Goal: Task Accomplishment & Management: Manage account settings

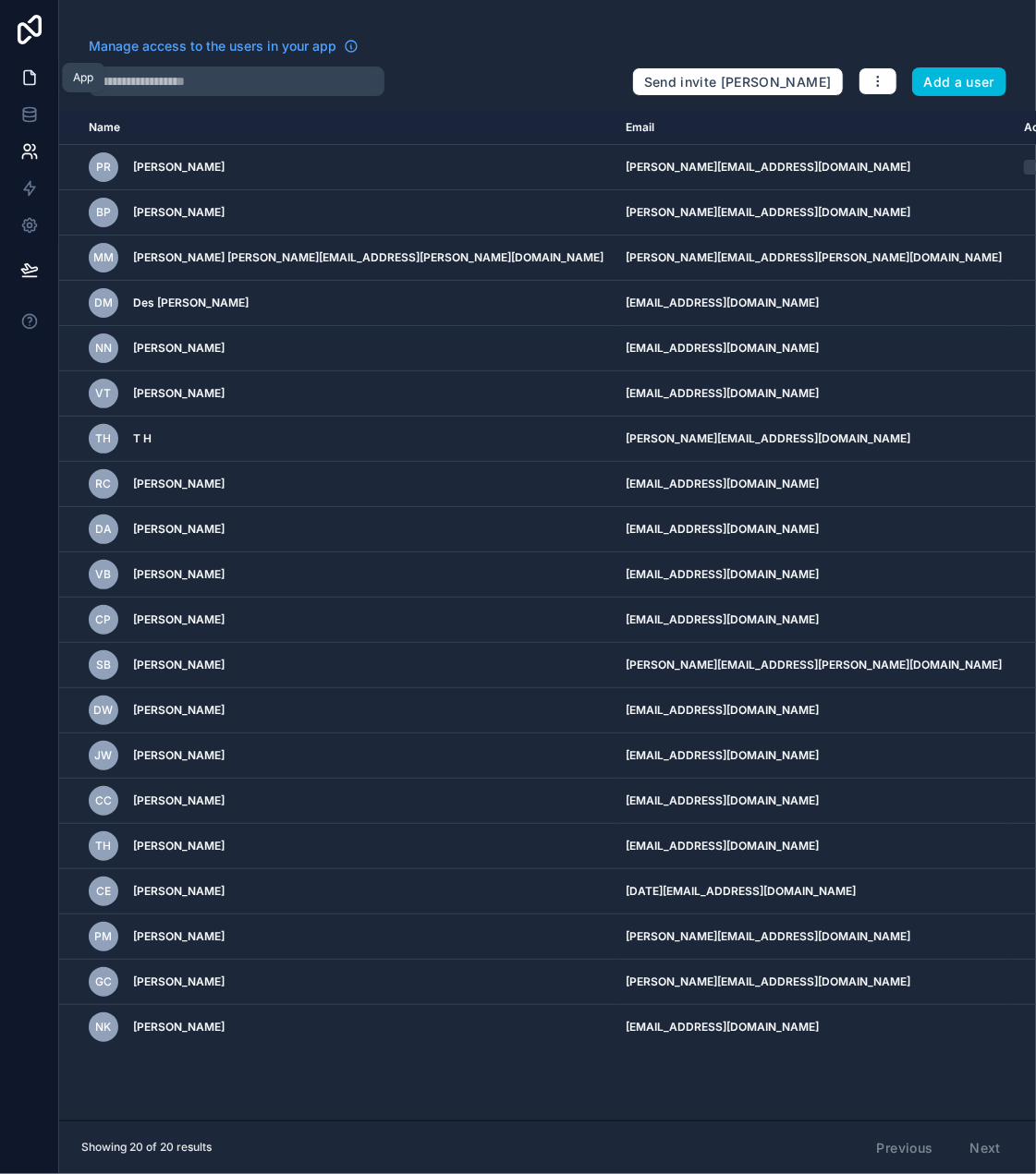
click at [33, 83] on icon at bounding box center [30, 78] width 11 height 14
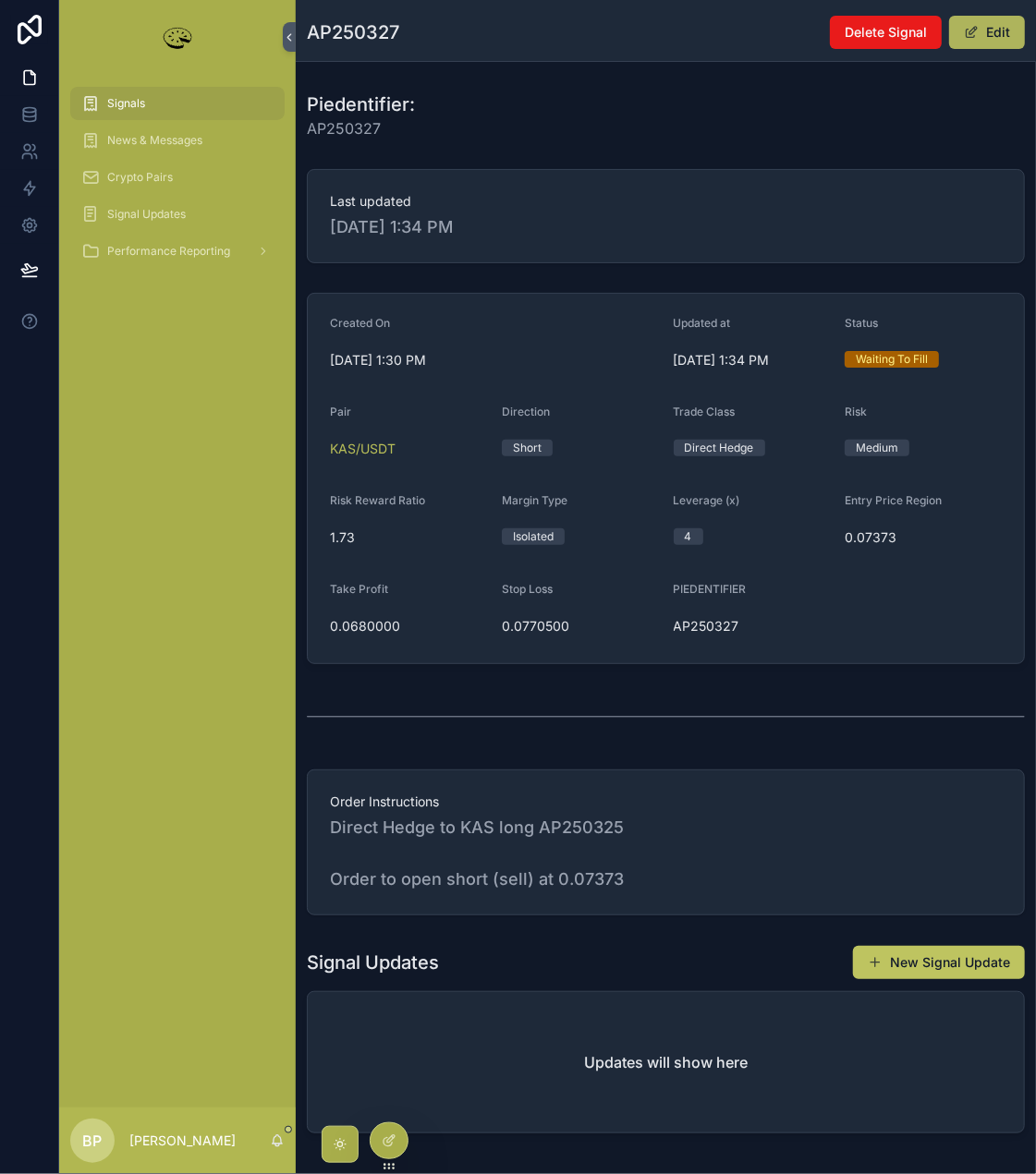
click at [989, 44] on button "Edit" at bounding box center [987, 32] width 76 height 33
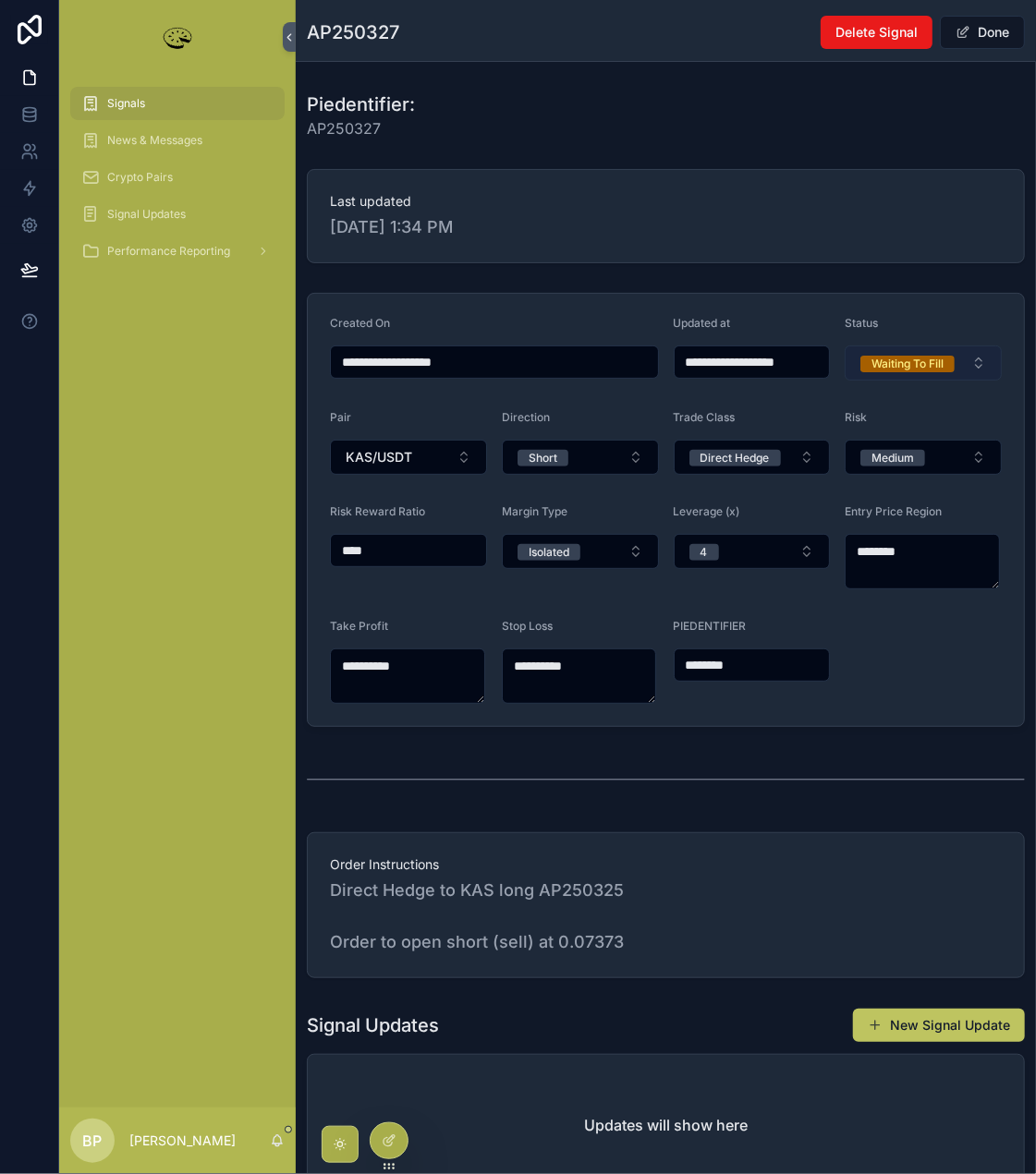
click at [905, 365] on div "Waiting To Fill" at bounding box center [907, 364] width 72 height 17
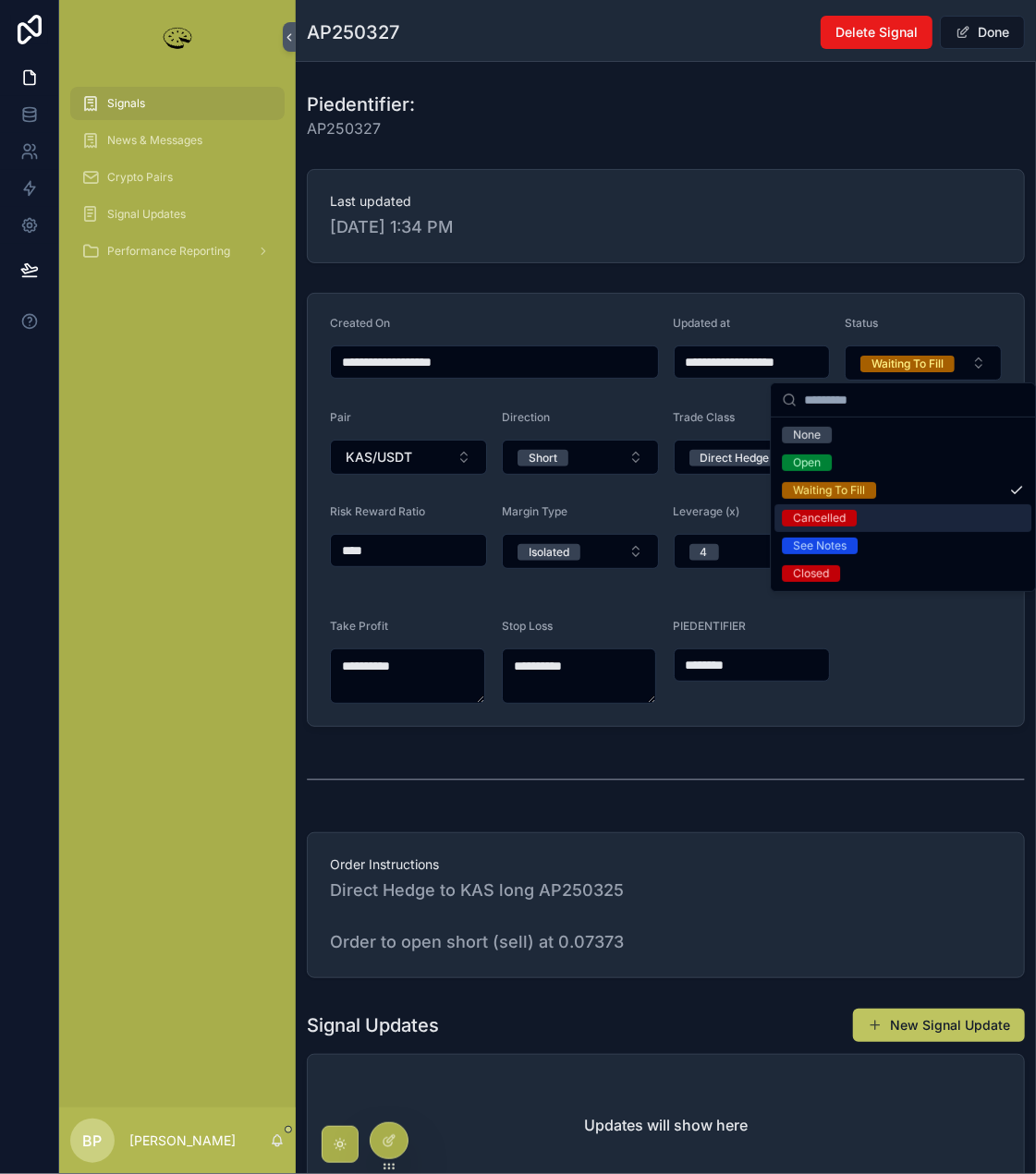
click at [843, 522] on div "Cancelled" at bounding box center [819, 518] width 53 height 17
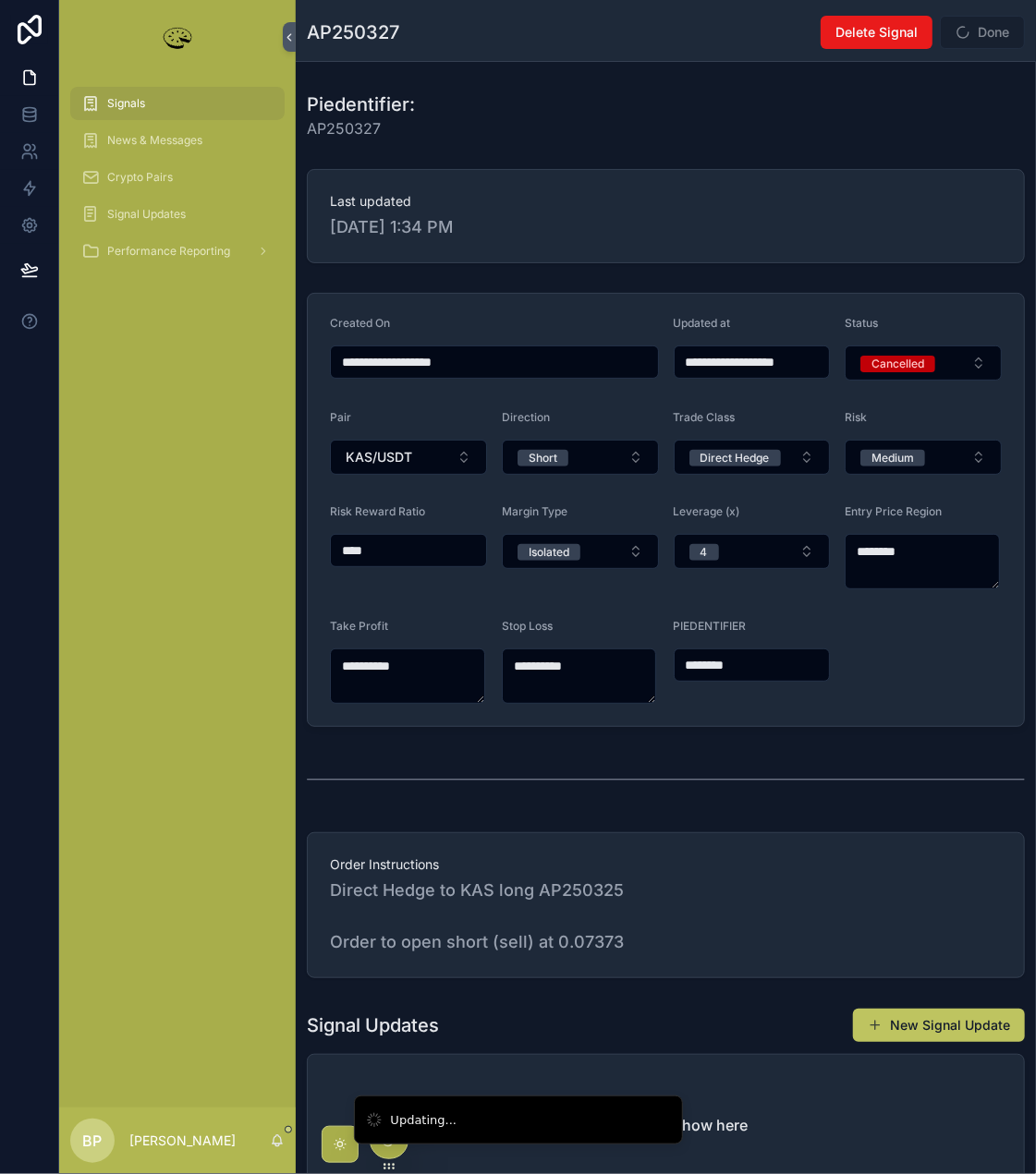
type input "**********"
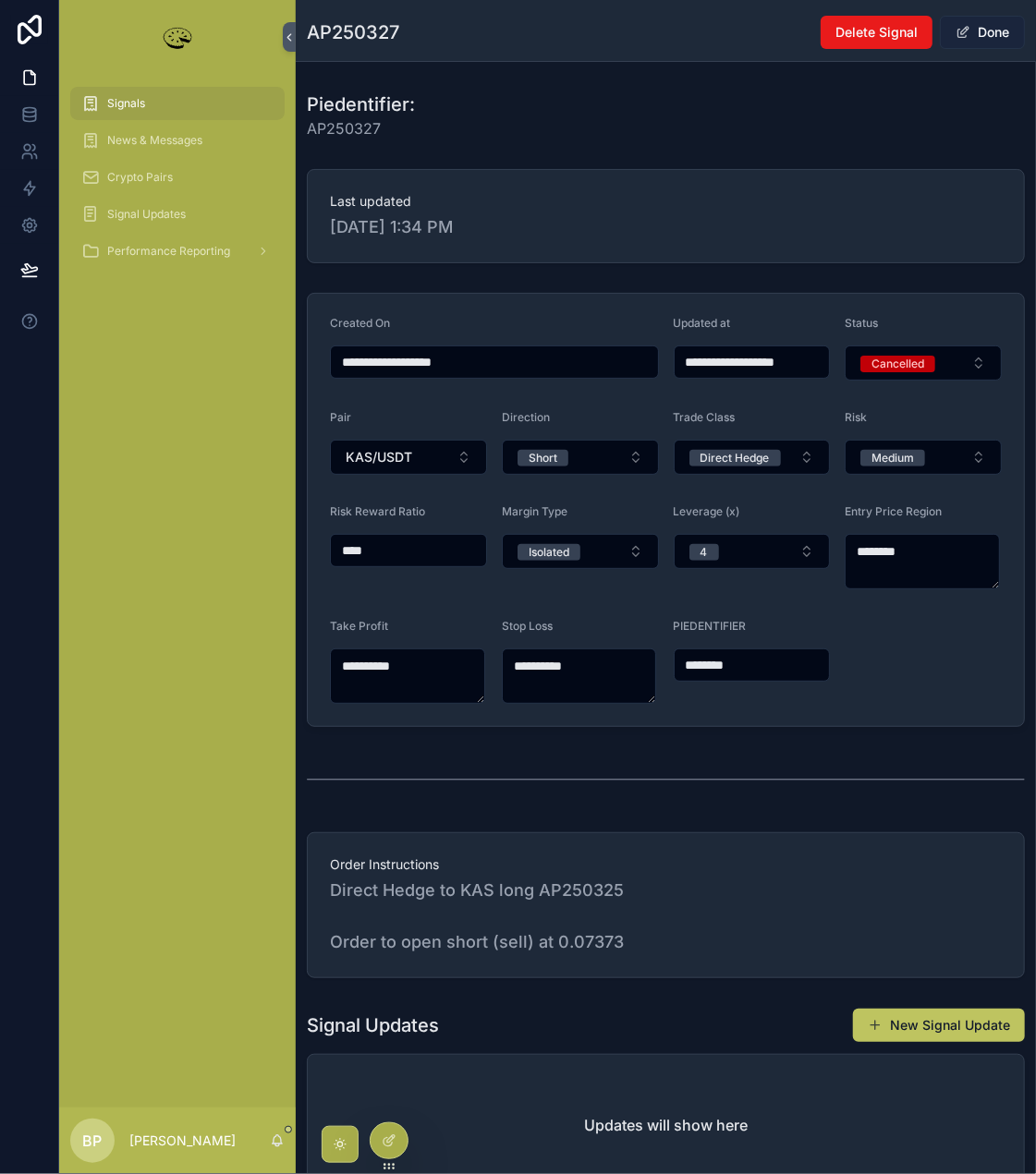
click at [976, 31] on button "Done" at bounding box center [982, 32] width 85 height 33
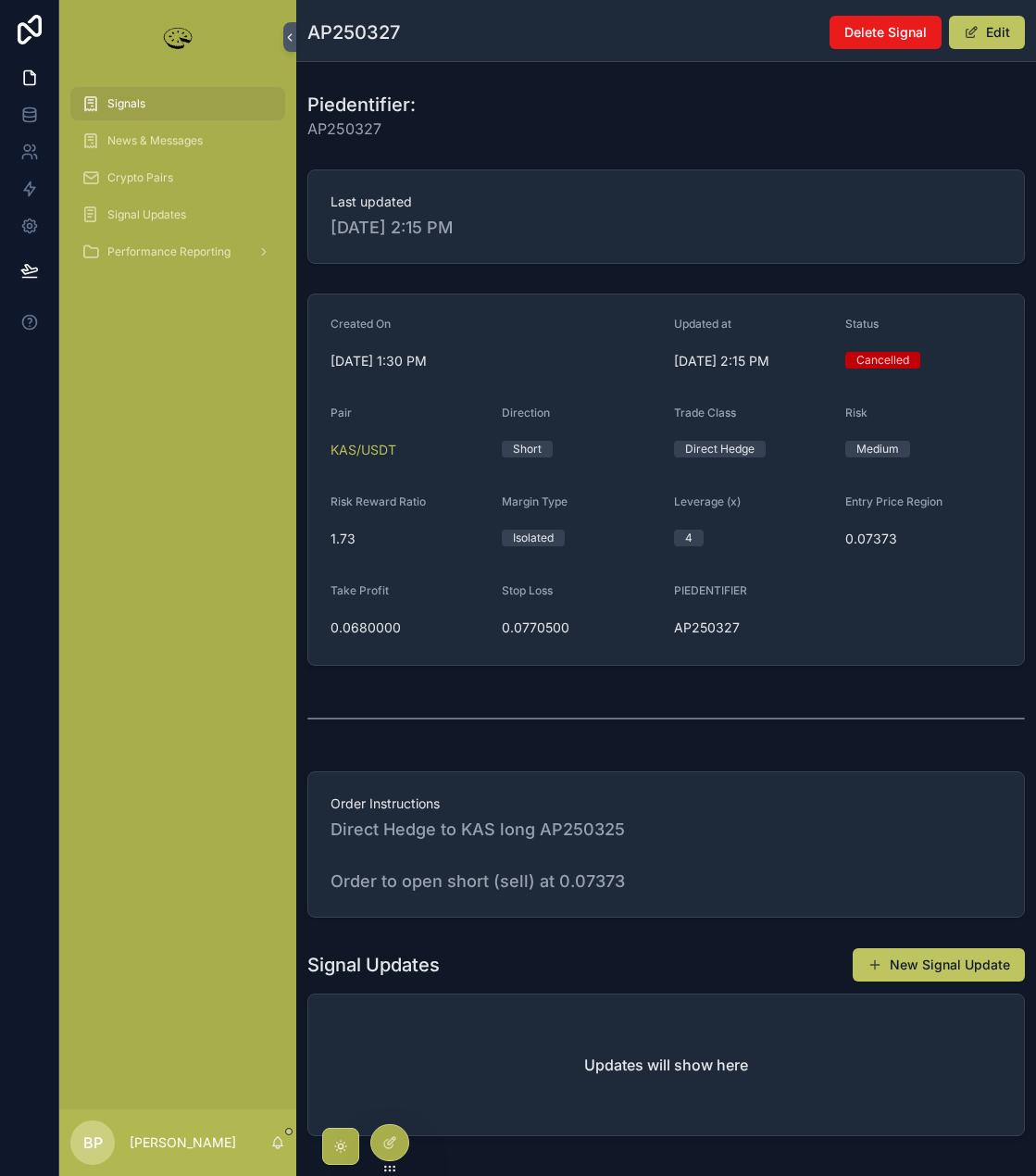
click at [126, 97] on span "Signals" at bounding box center [126, 103] width 38 height 15
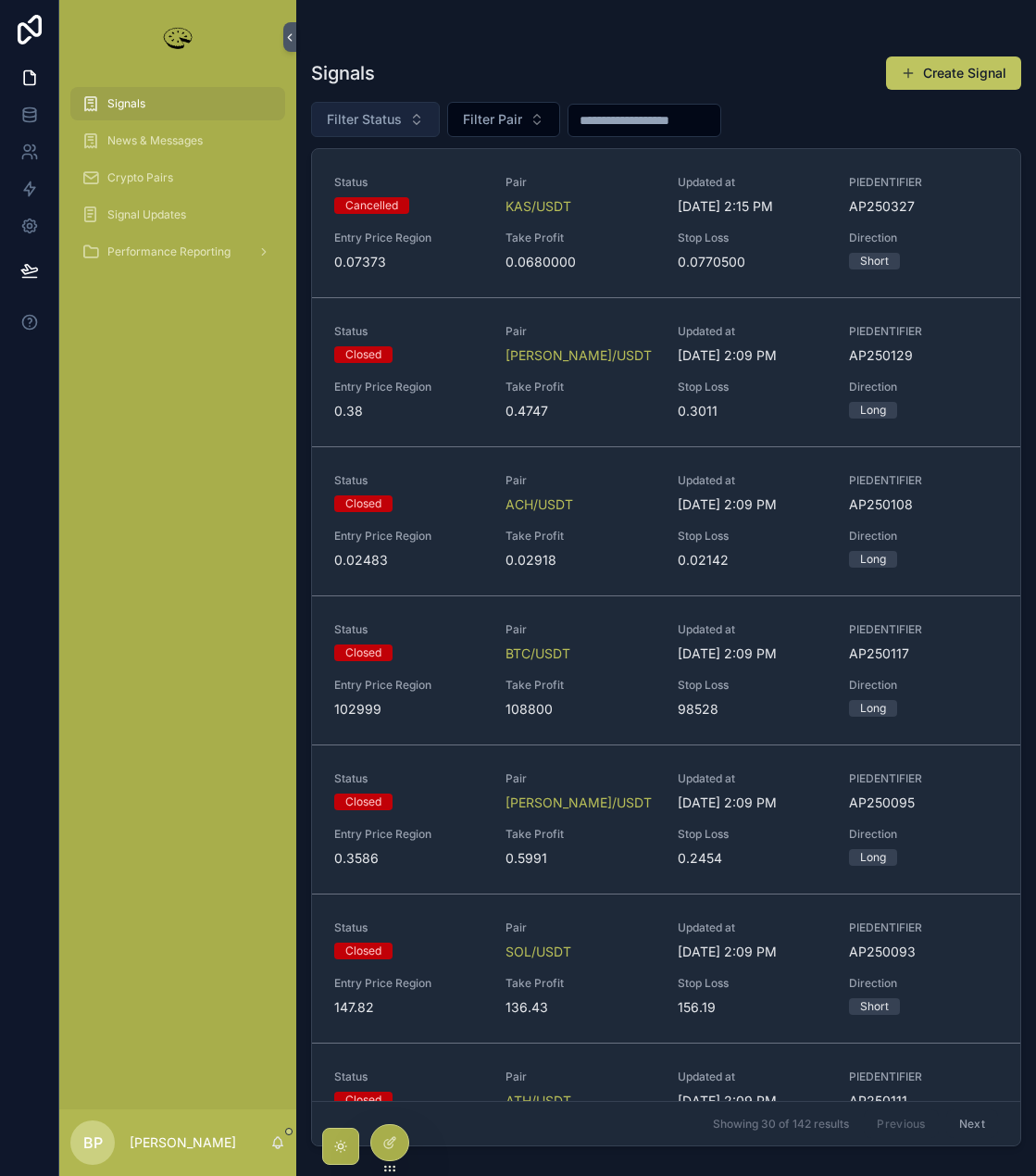
click at [367, 124] on span "Filter Status" at bounding box center [364, 119] width 75 height 19
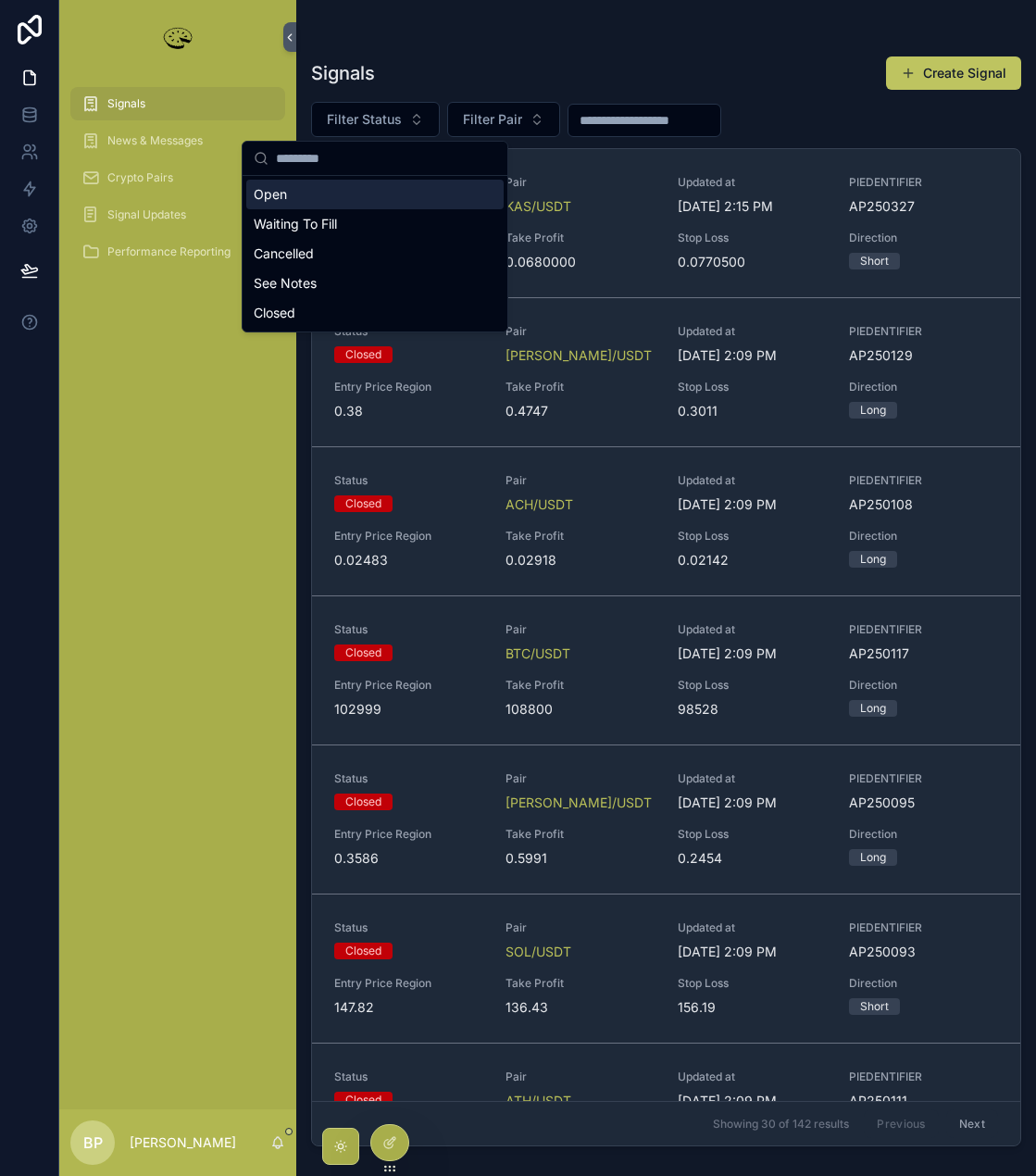
click at [302, 198] on div "Open" at bounding box center [375, 194] width 258 height 30
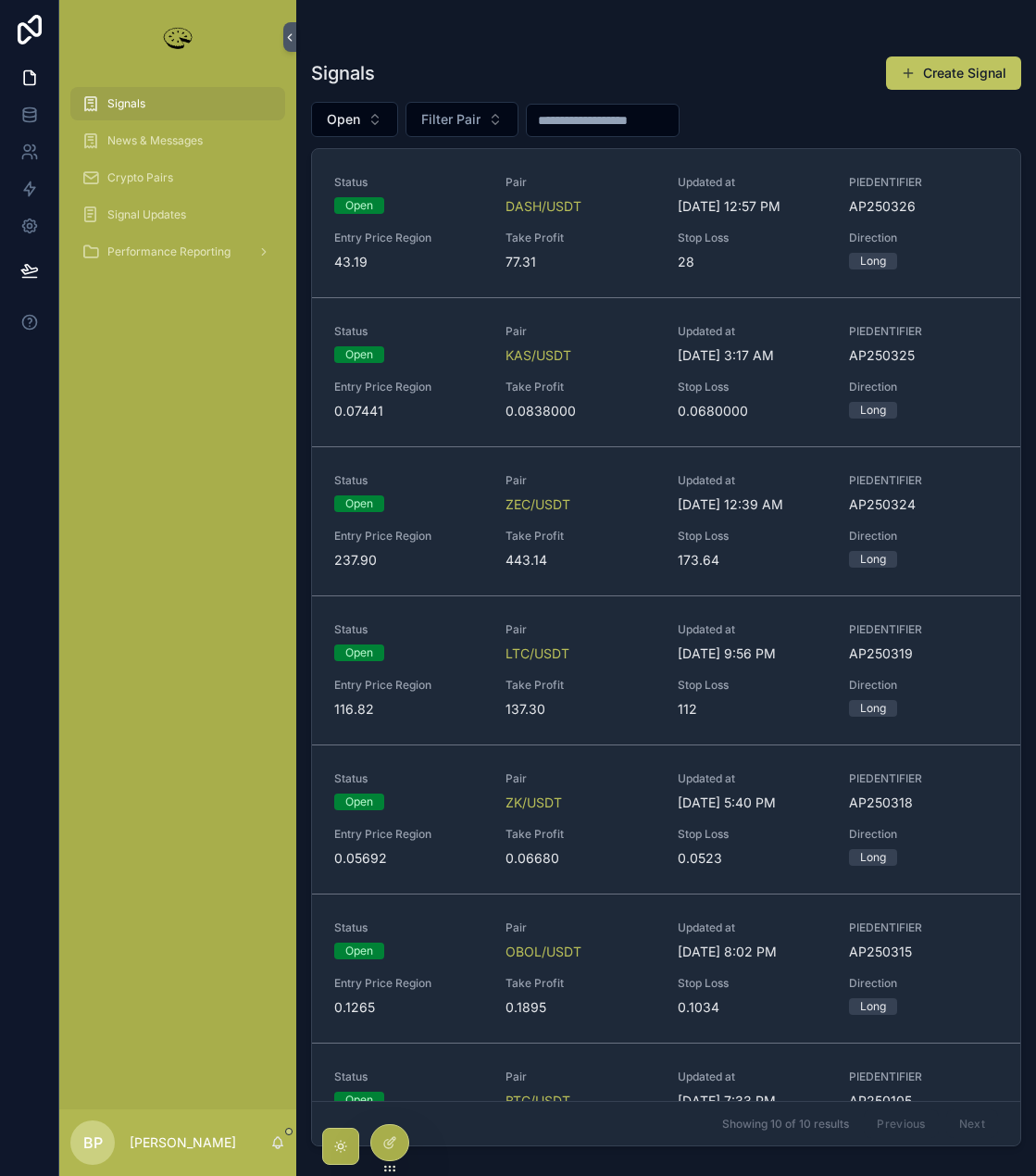
click at [578, 227] on div "Status Open Pair DASH/USDT Updated at [DATE] 12:57 PM PIEDENTIFIER AP250326 Ent…" at bounding box center [666, 222] width 664 height 96
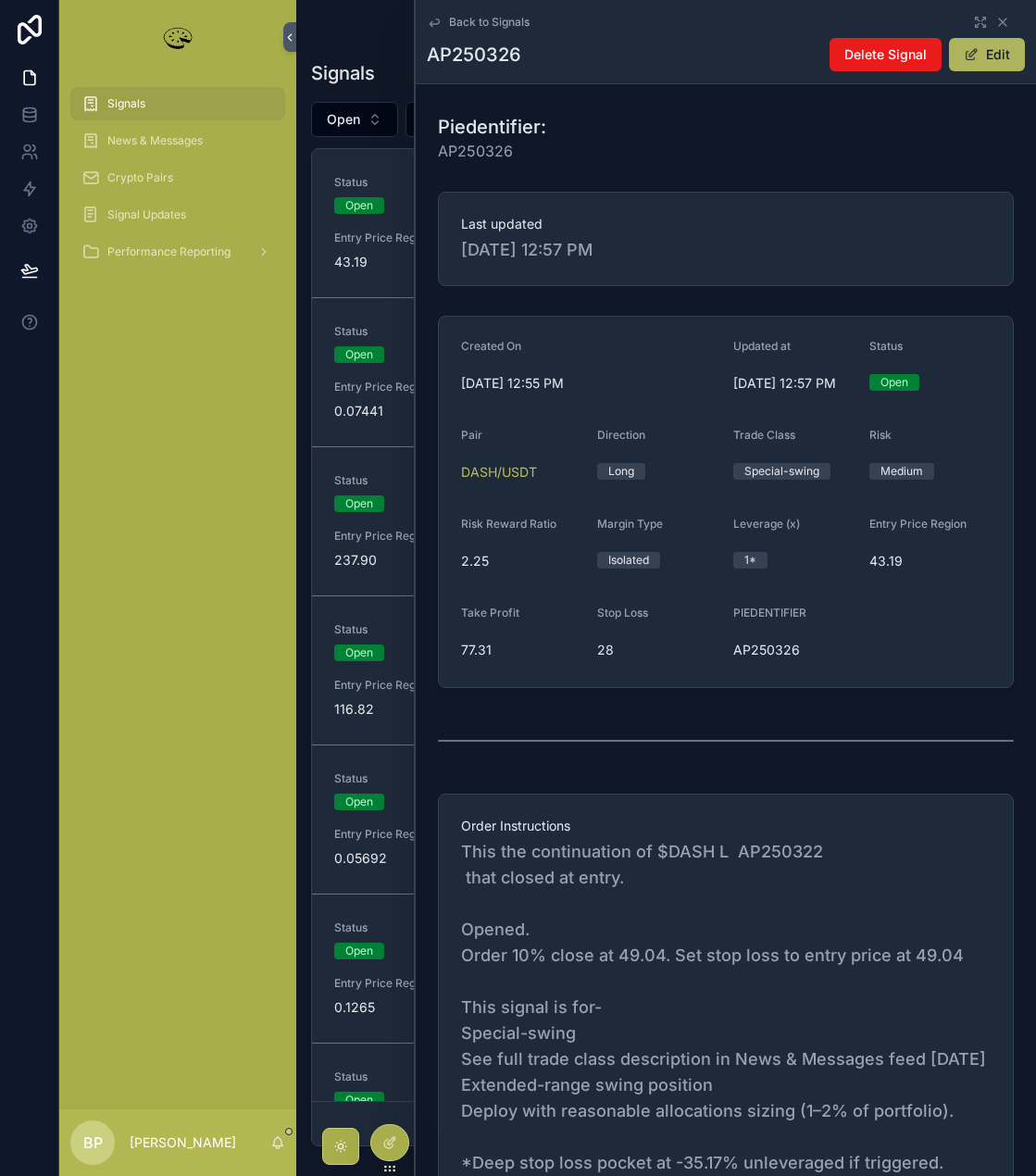
click at [995, 61] on button "Edit" at bounding box center [987, 55] width 76 height 33
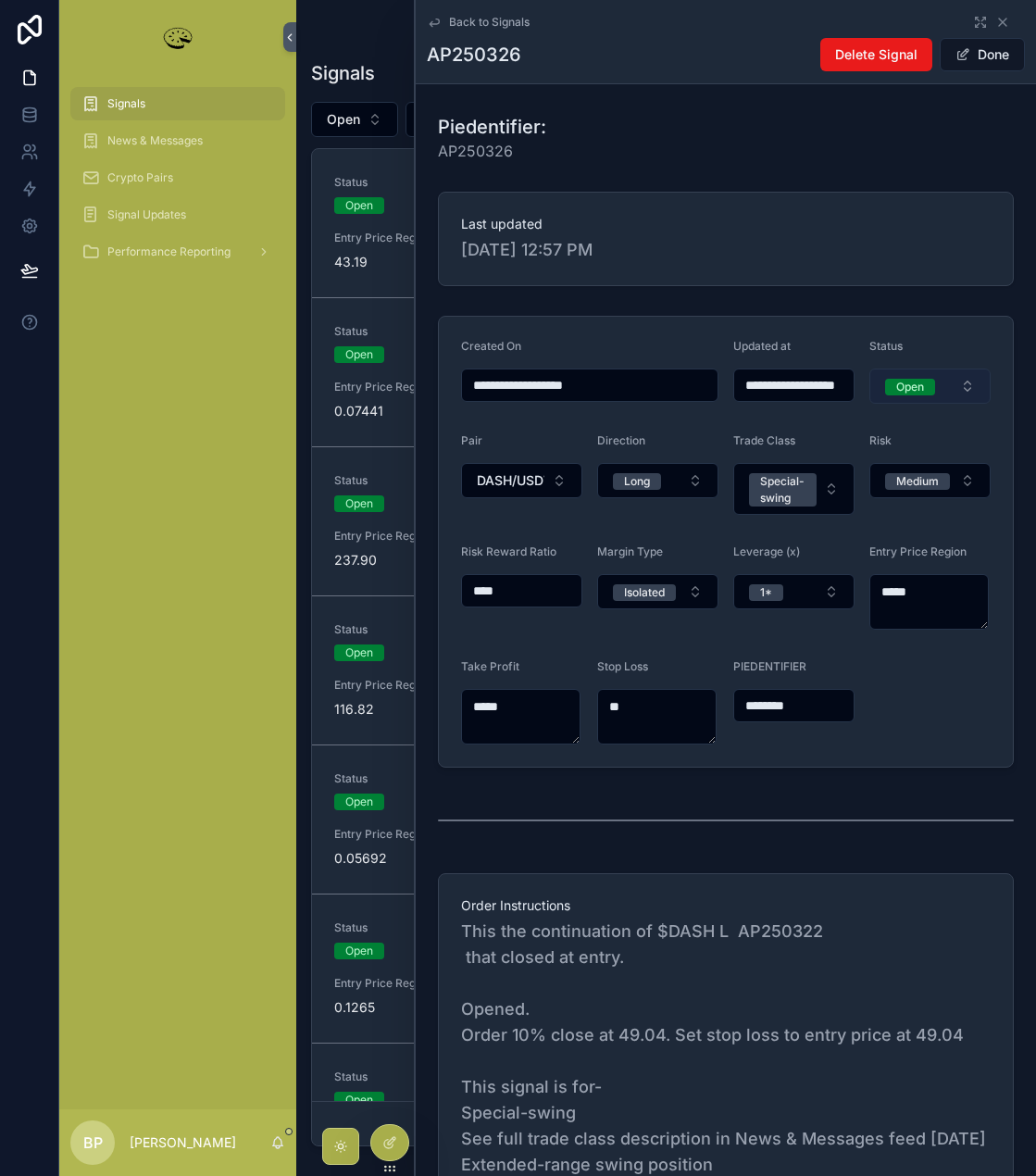
click at [914, 390] on div "Open" at bounding box center [910, 387] width 28 height 17
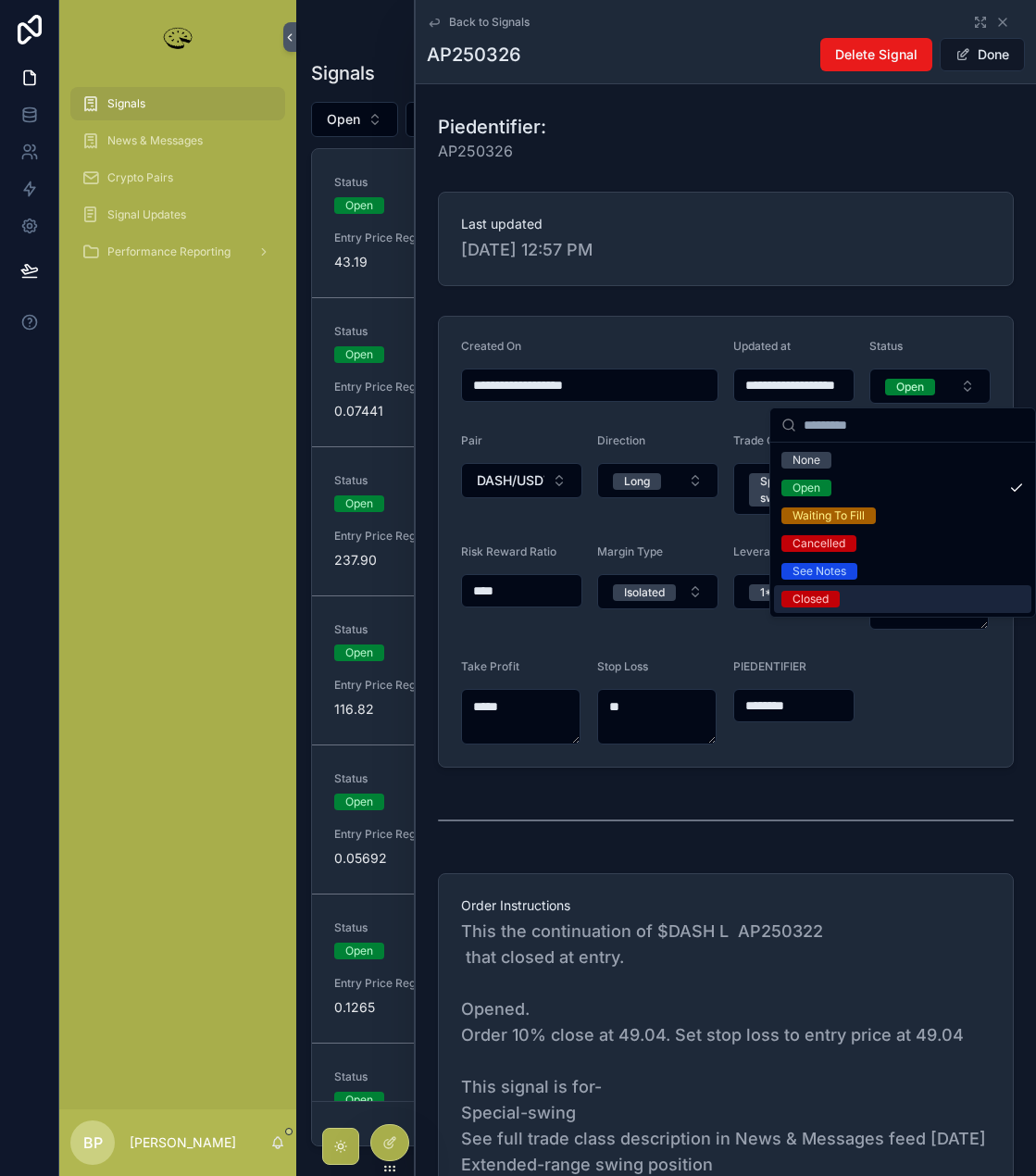
click at [813, 605] on div "Closed" at bounding box center [810, 599] width 36 height 17
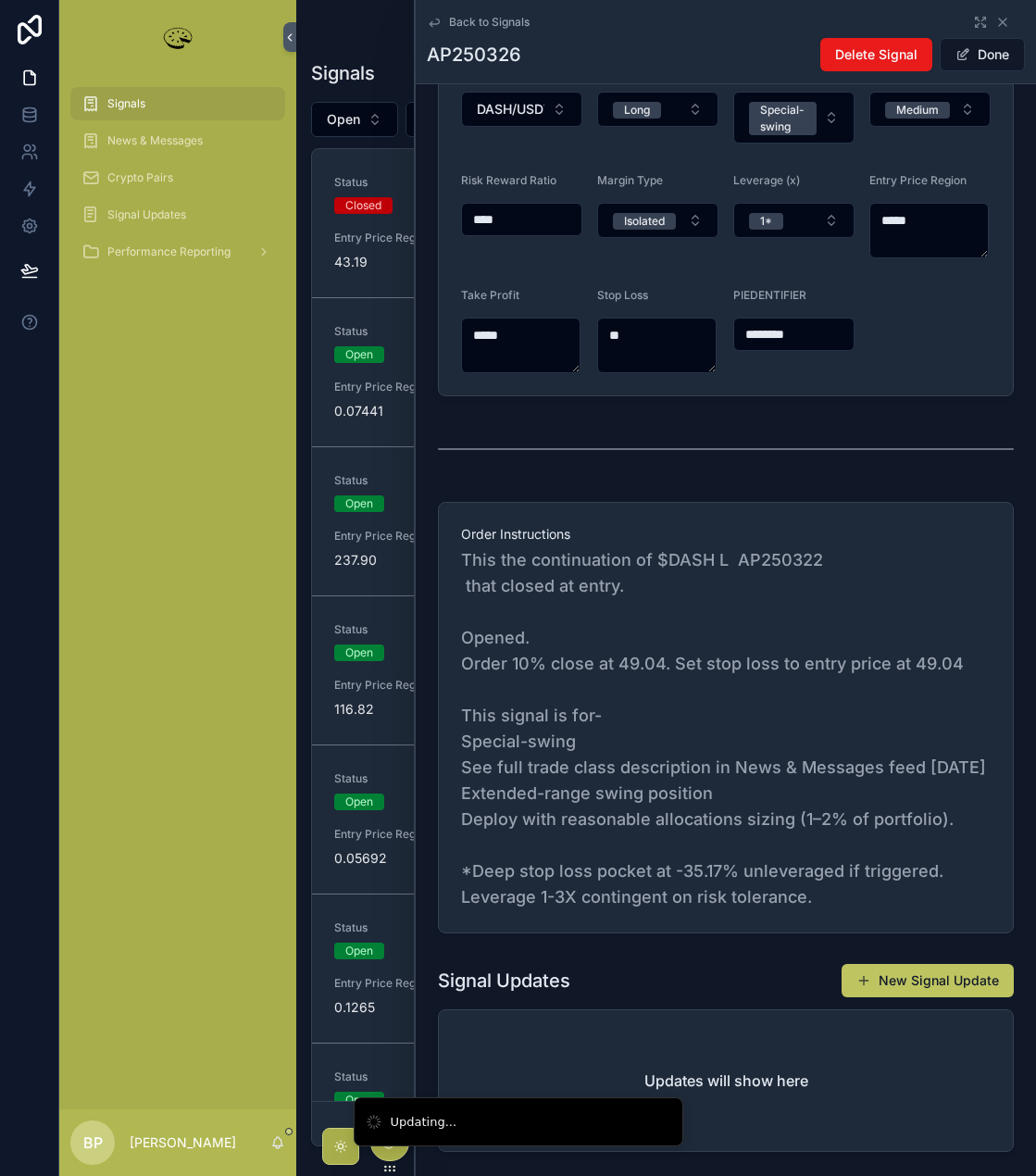
scroll to position [555, 0]
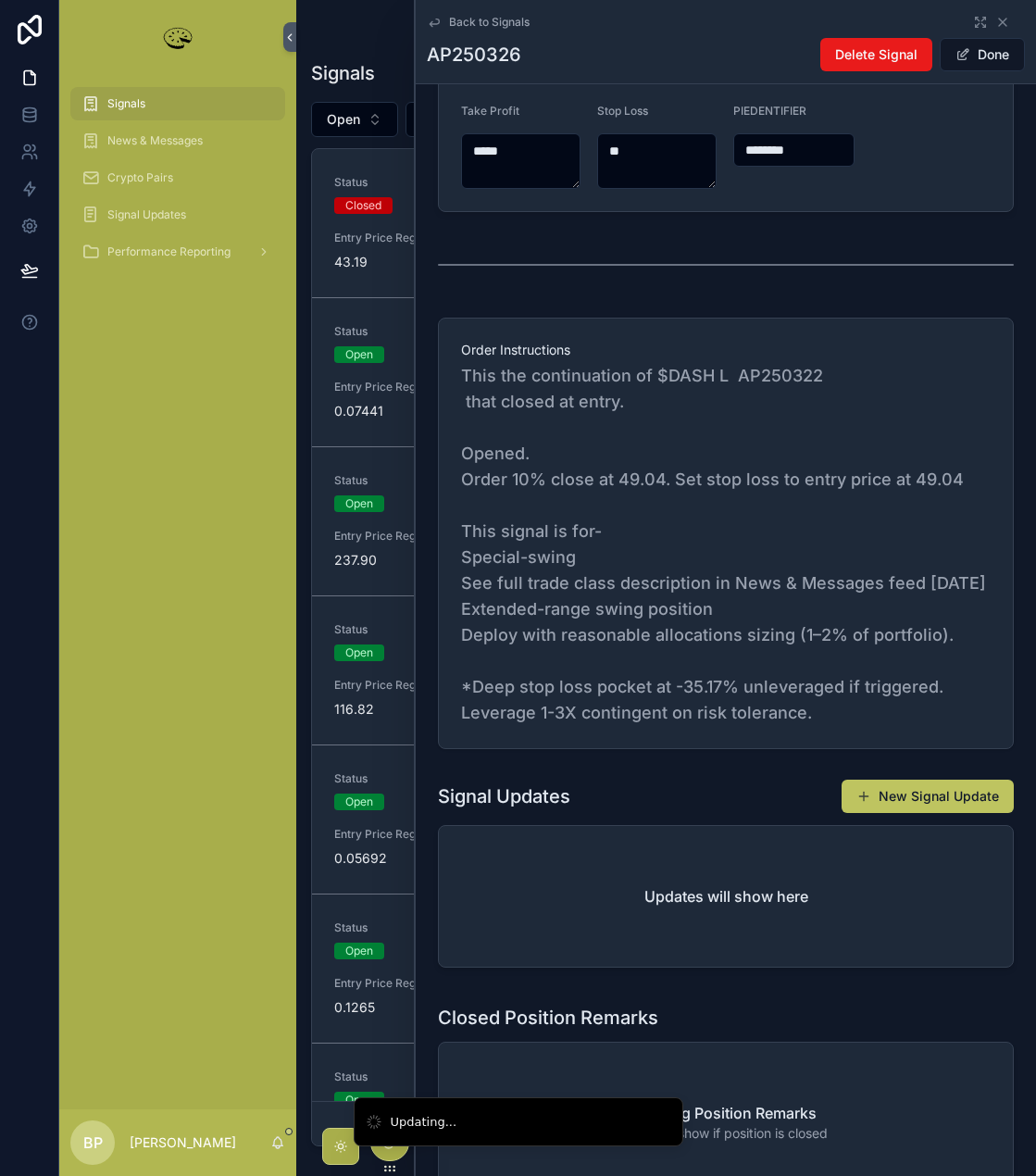
type input "**********"
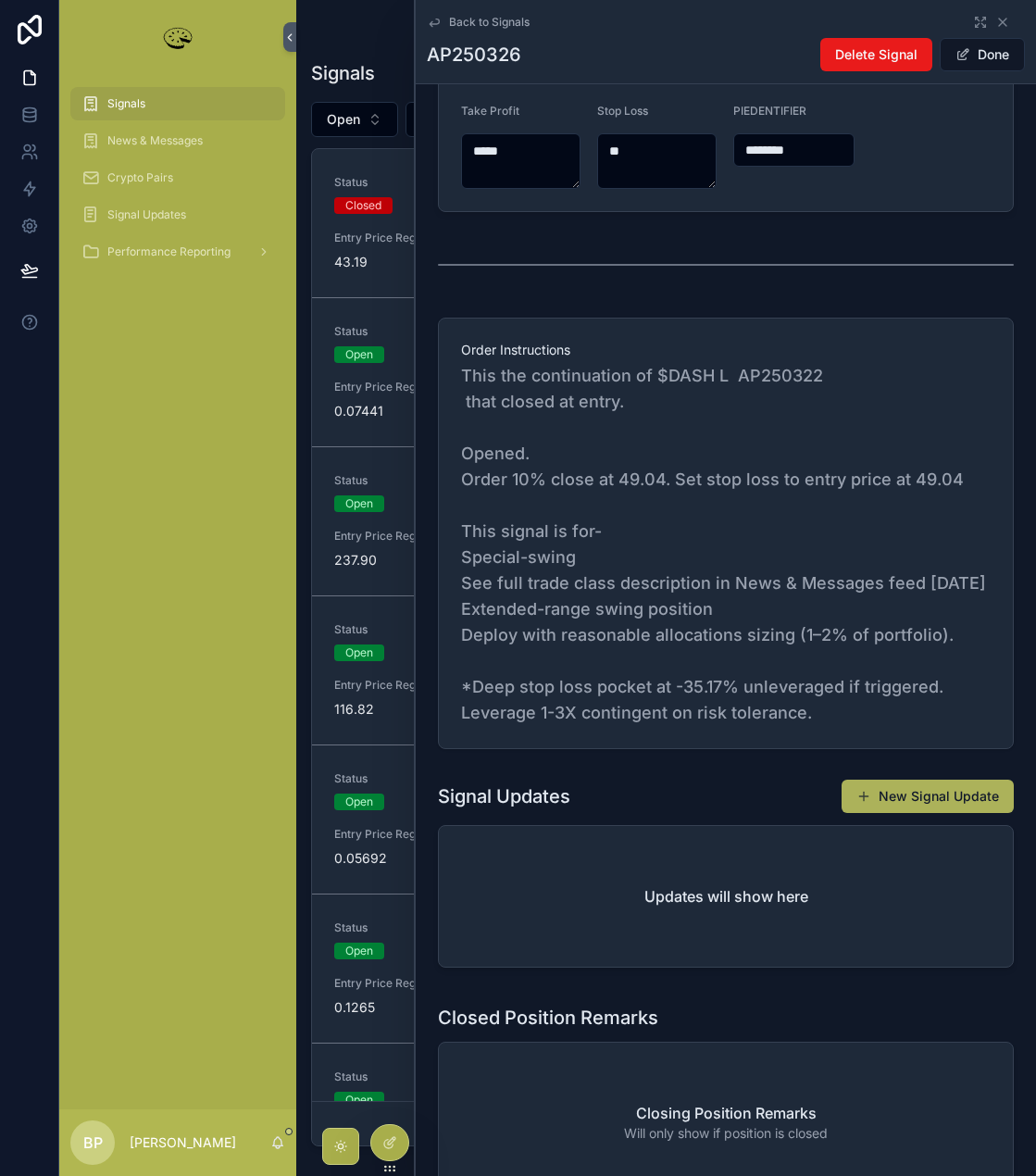
click at [916, 809] on button "New Signal Update" at bounding box center [927, 796] width 172 height 33
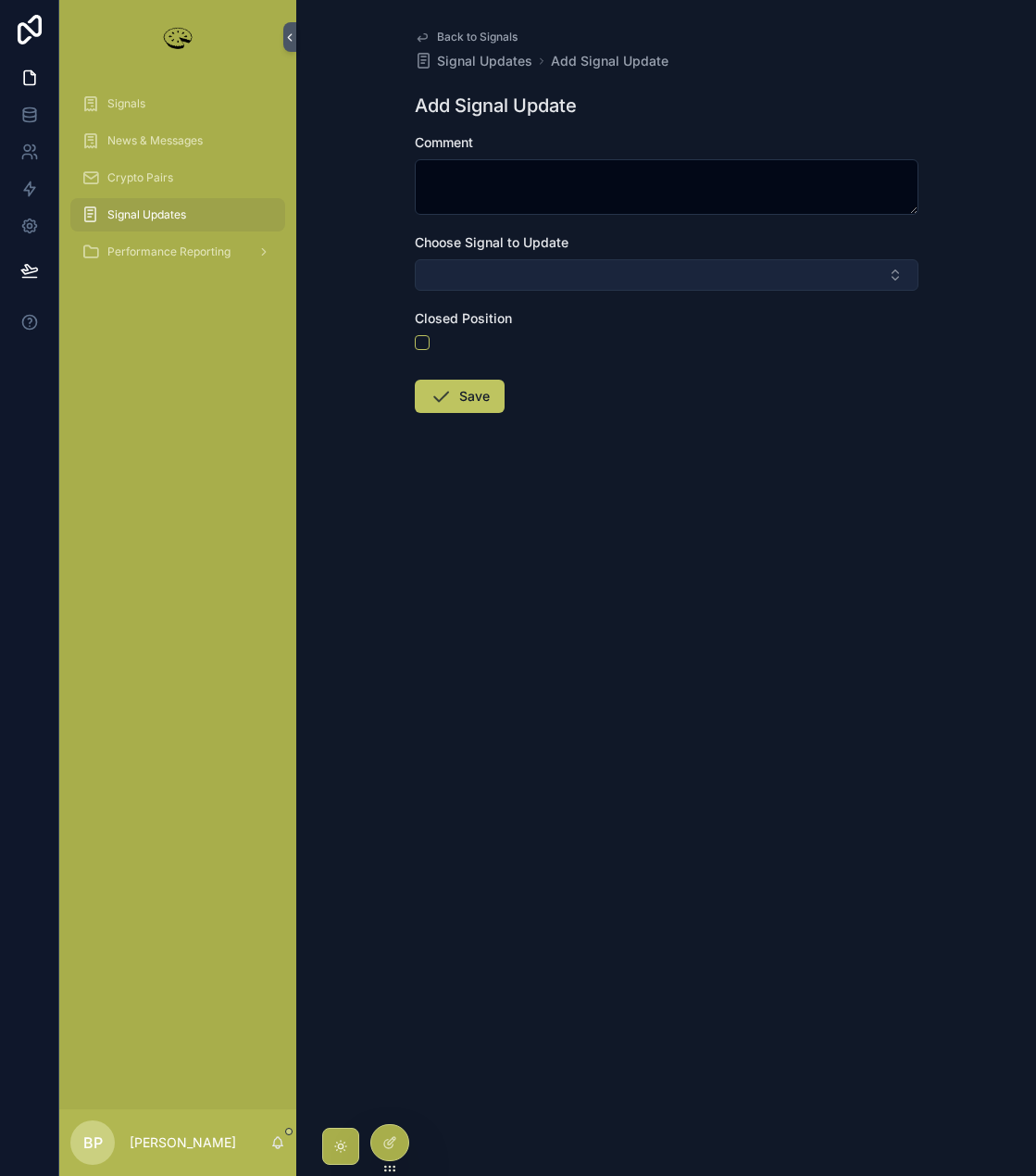
click at [498, 274] on button "Select Button" at bounding box center [666, 275] width 503 height 32
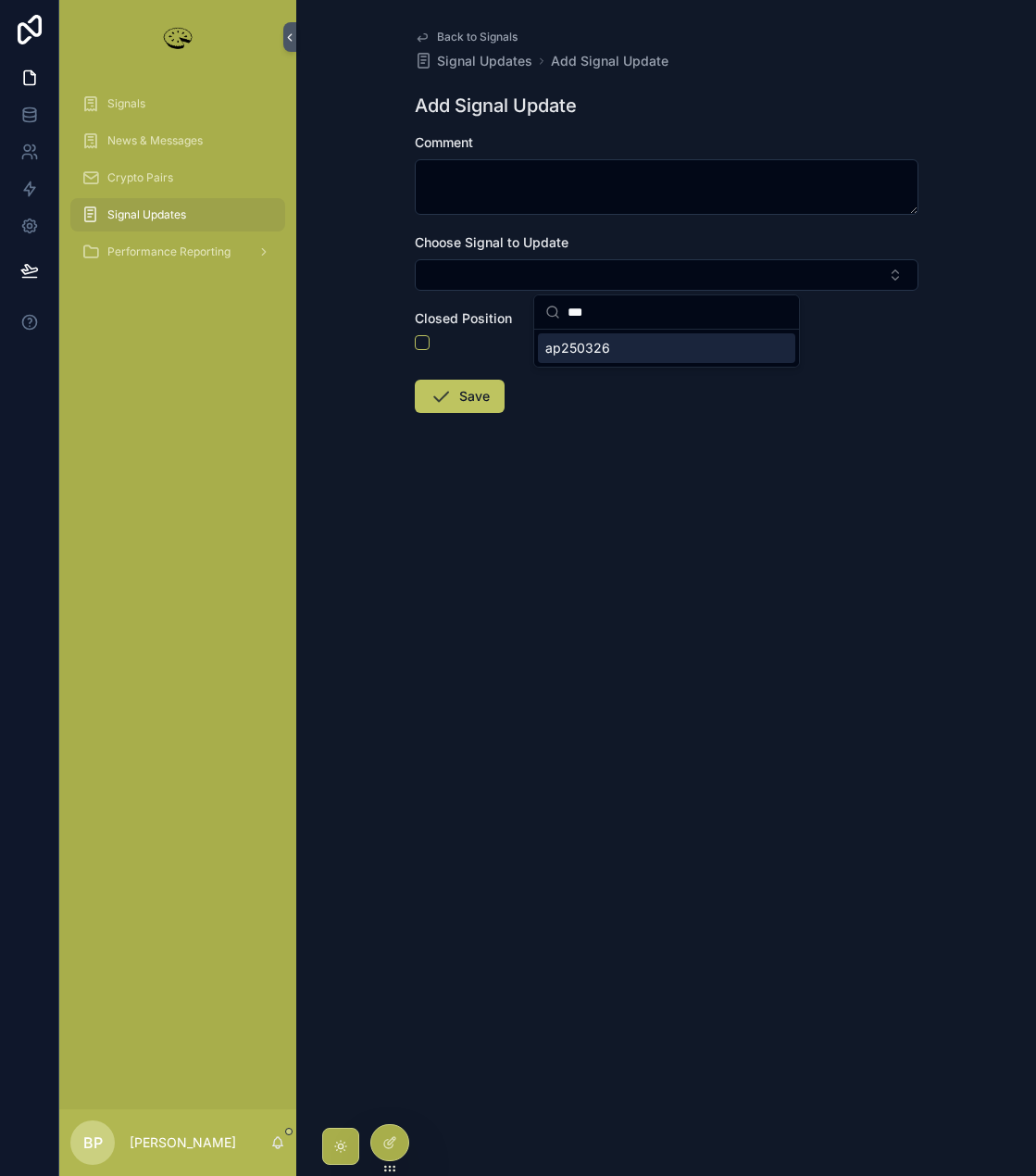
type input "***"
click at [599, 350] on span "ap250326" at bounding box center [578, 348] width 65 height 19
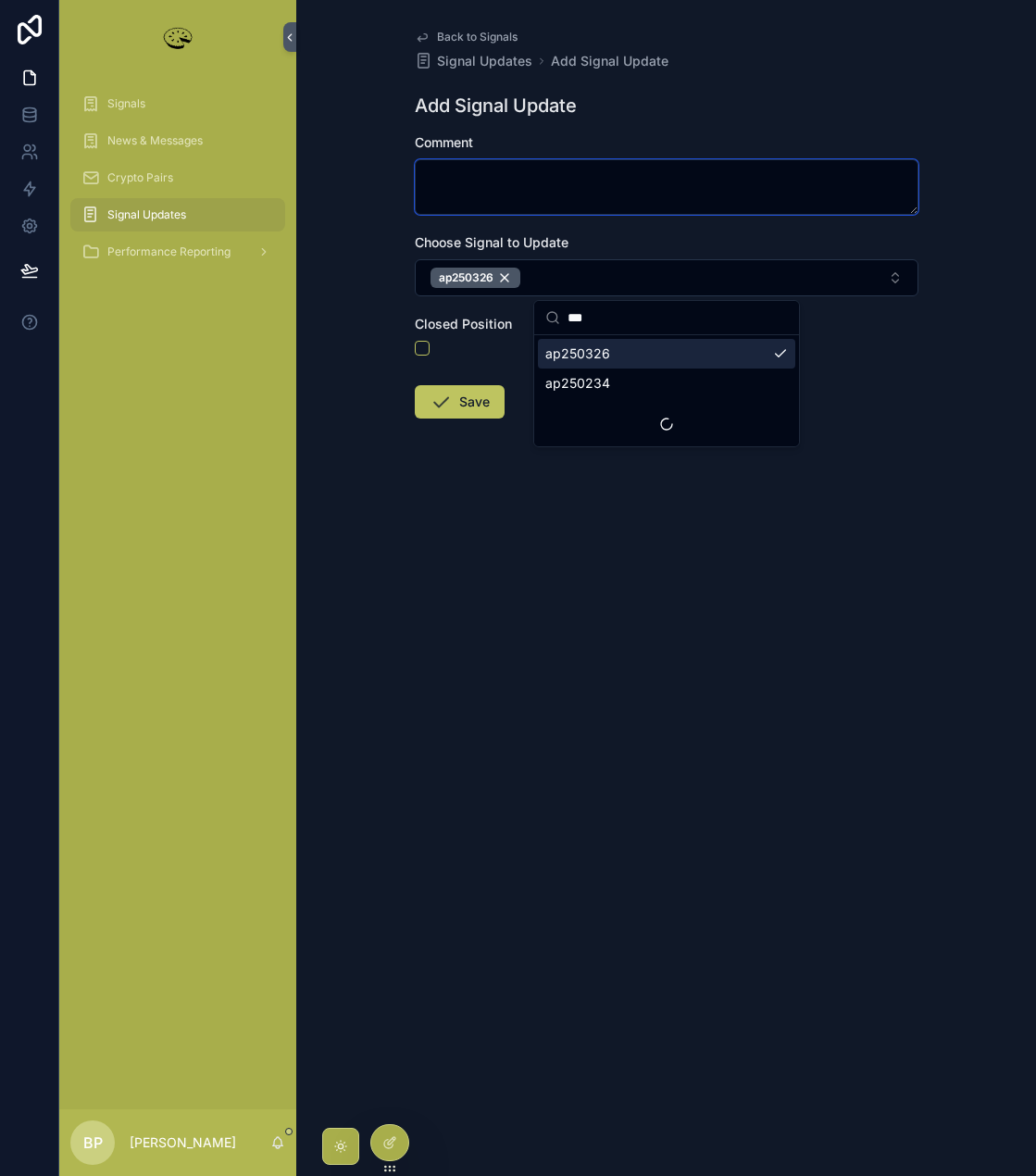
click at [456, 170] on textarea "scrollable content" at bounding box center [666, 187] width 503 height 56
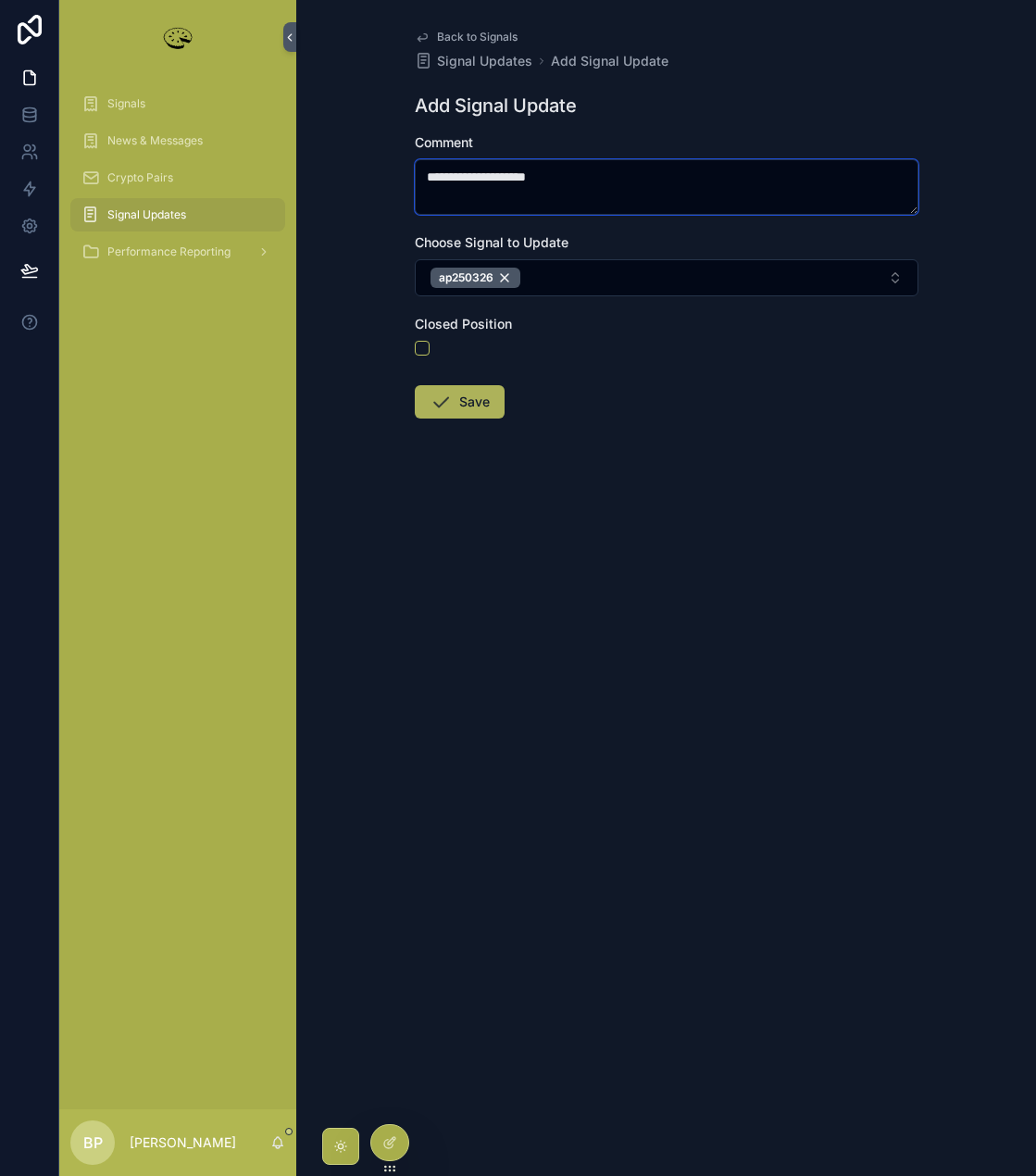
type textarea "**********"
click at [464, 408] on button "Save" at bounding box center [459, 402] width 90 height 33
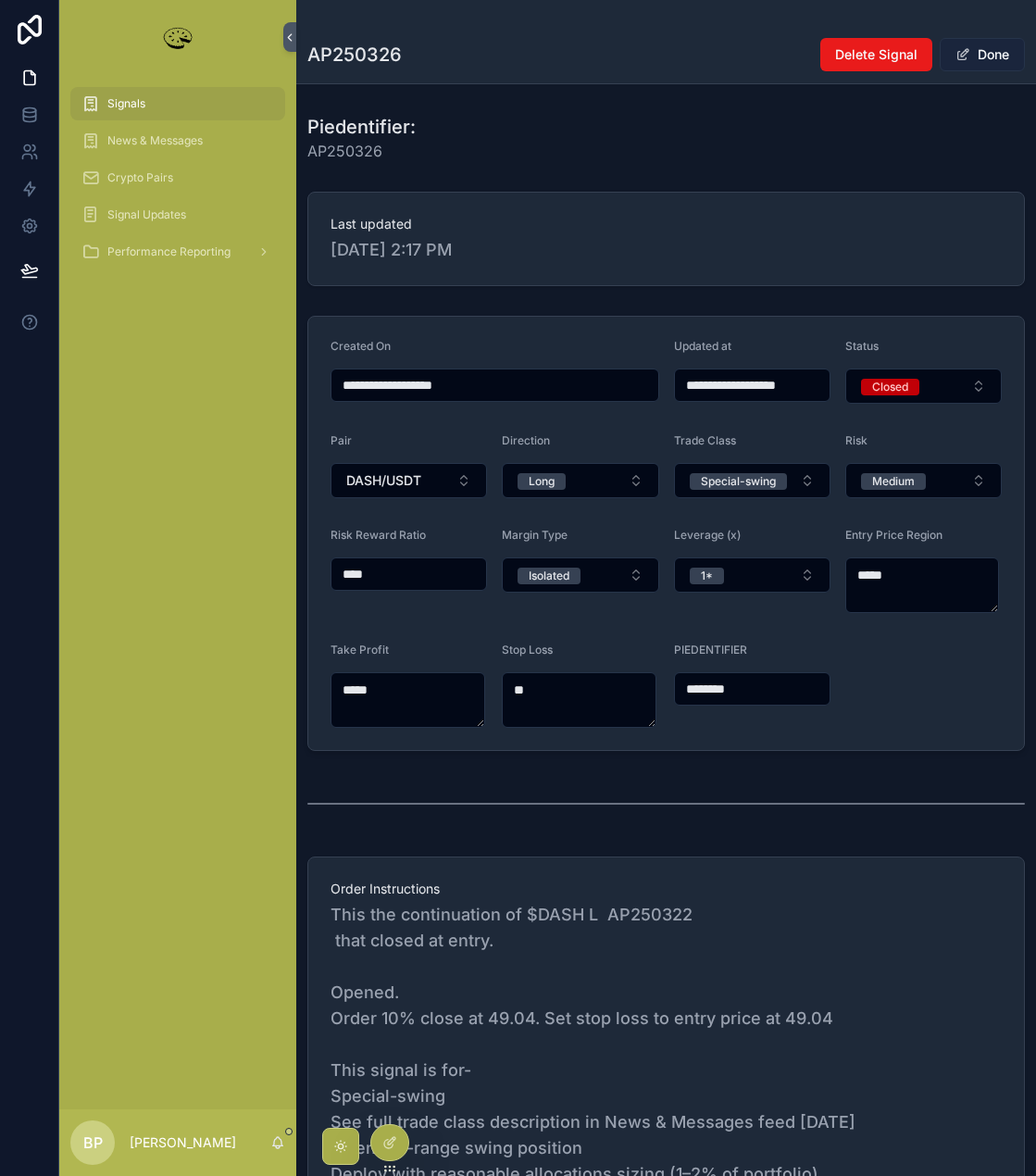
click at [978, 48] on button "Done" at bounding box center [982, 55] width 86 height 33
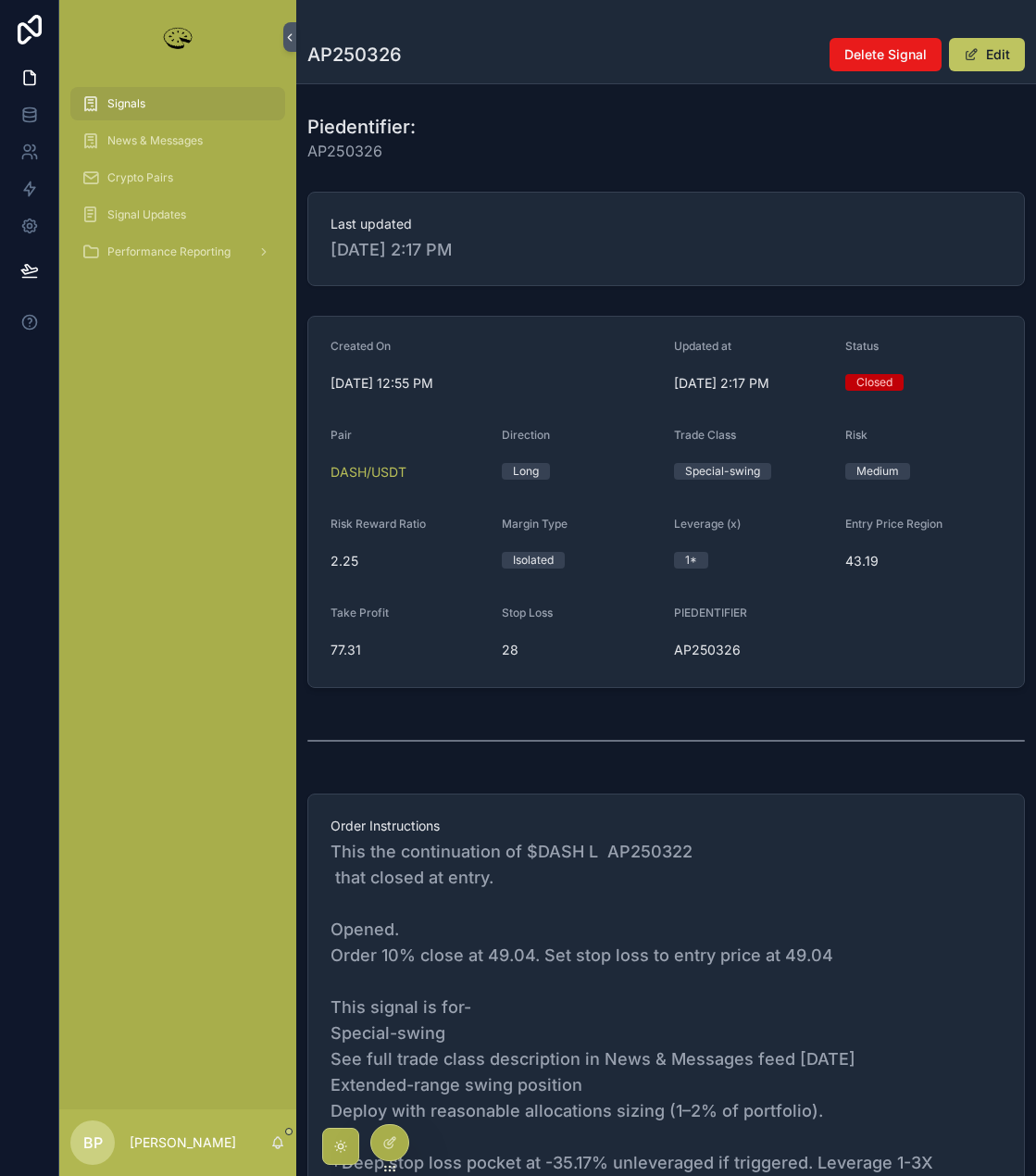
click at [167, 91] on div "Signals" at bounding box center [178, 104] width 193 height 30
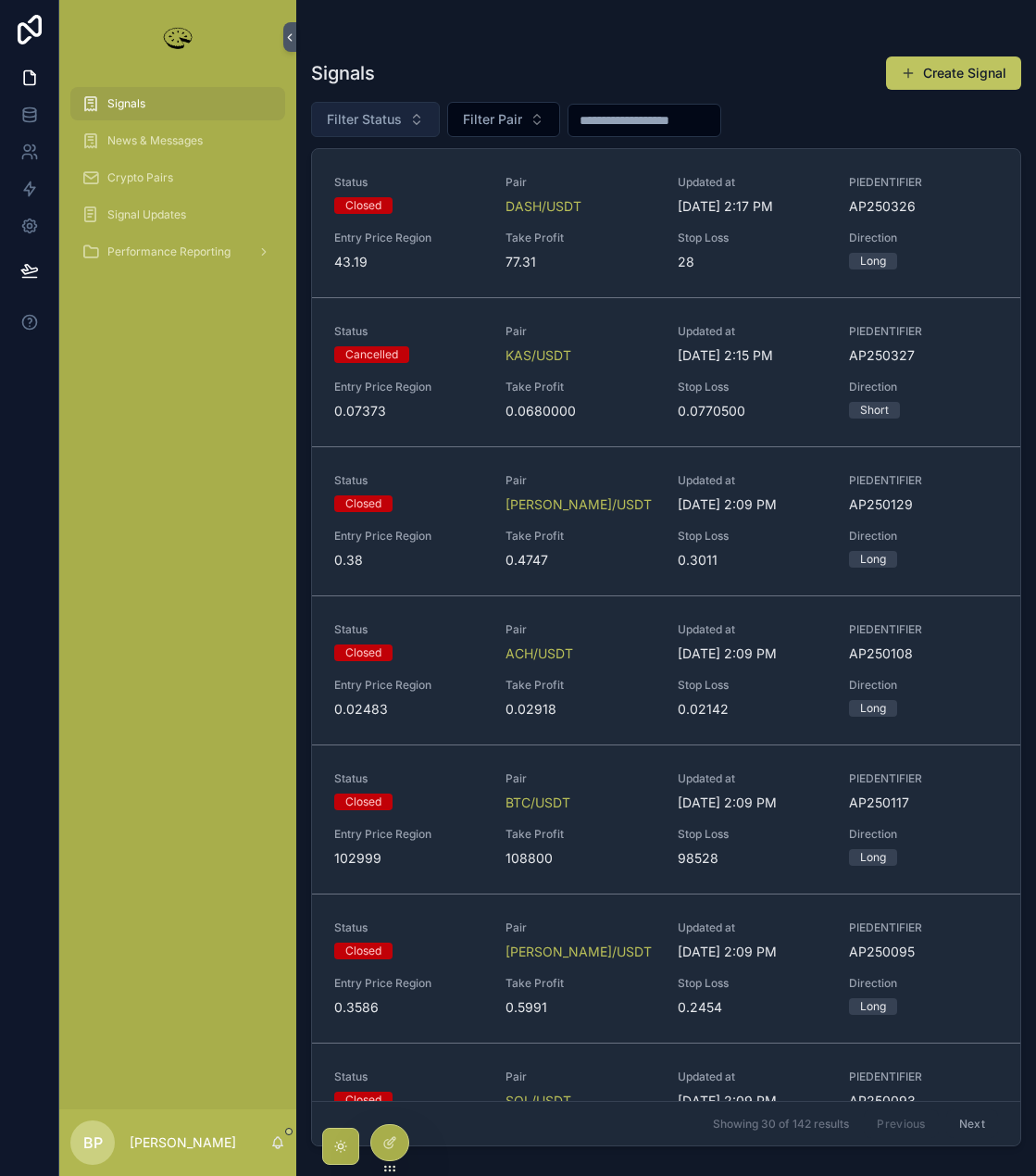
click at [365, 102] on button "Filter Status" at bounding box center [375, 119] width 128 height 35
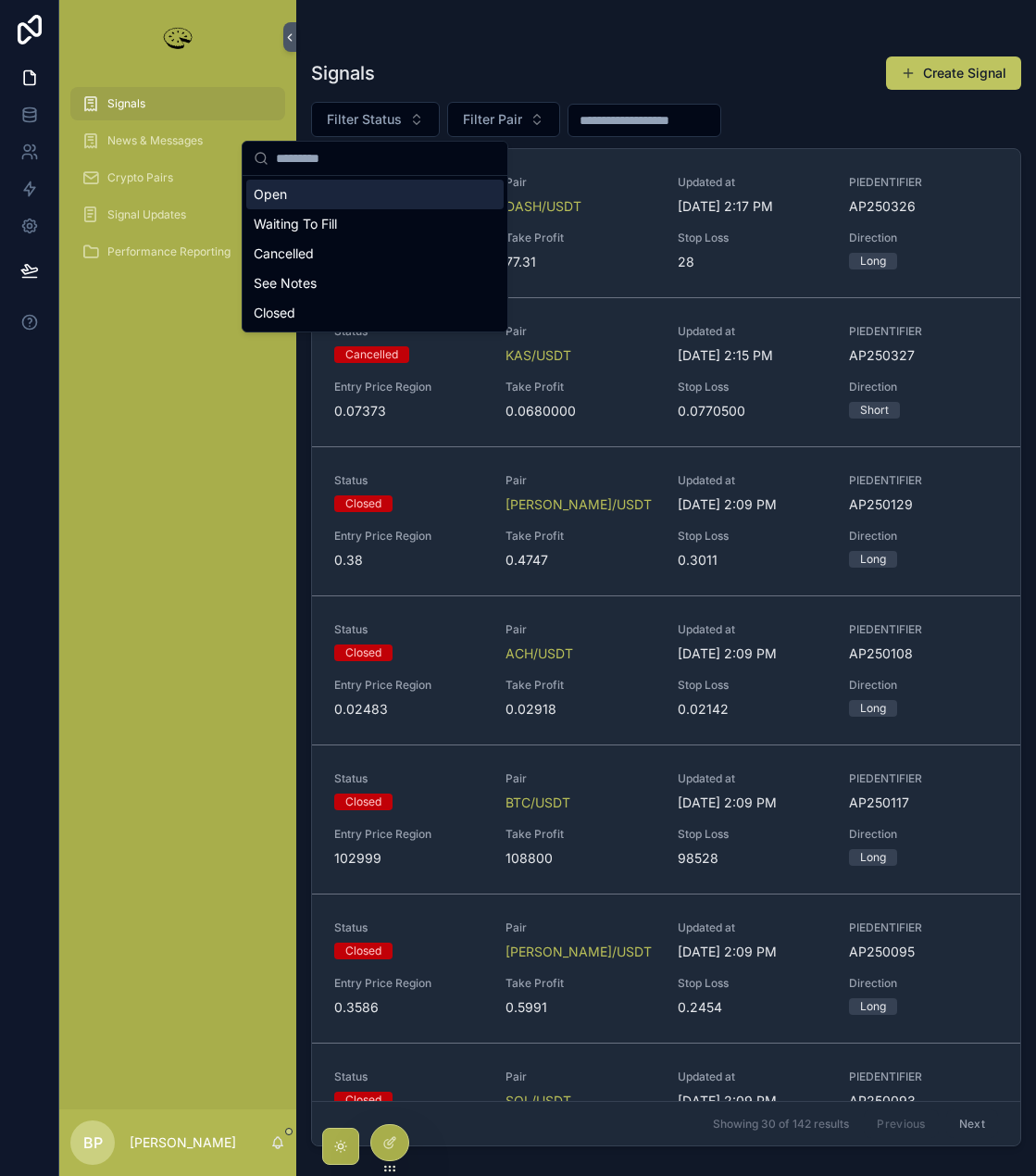
click at [309, 195] on div "Open" at bounding box center [375, 194] width 258 height 30
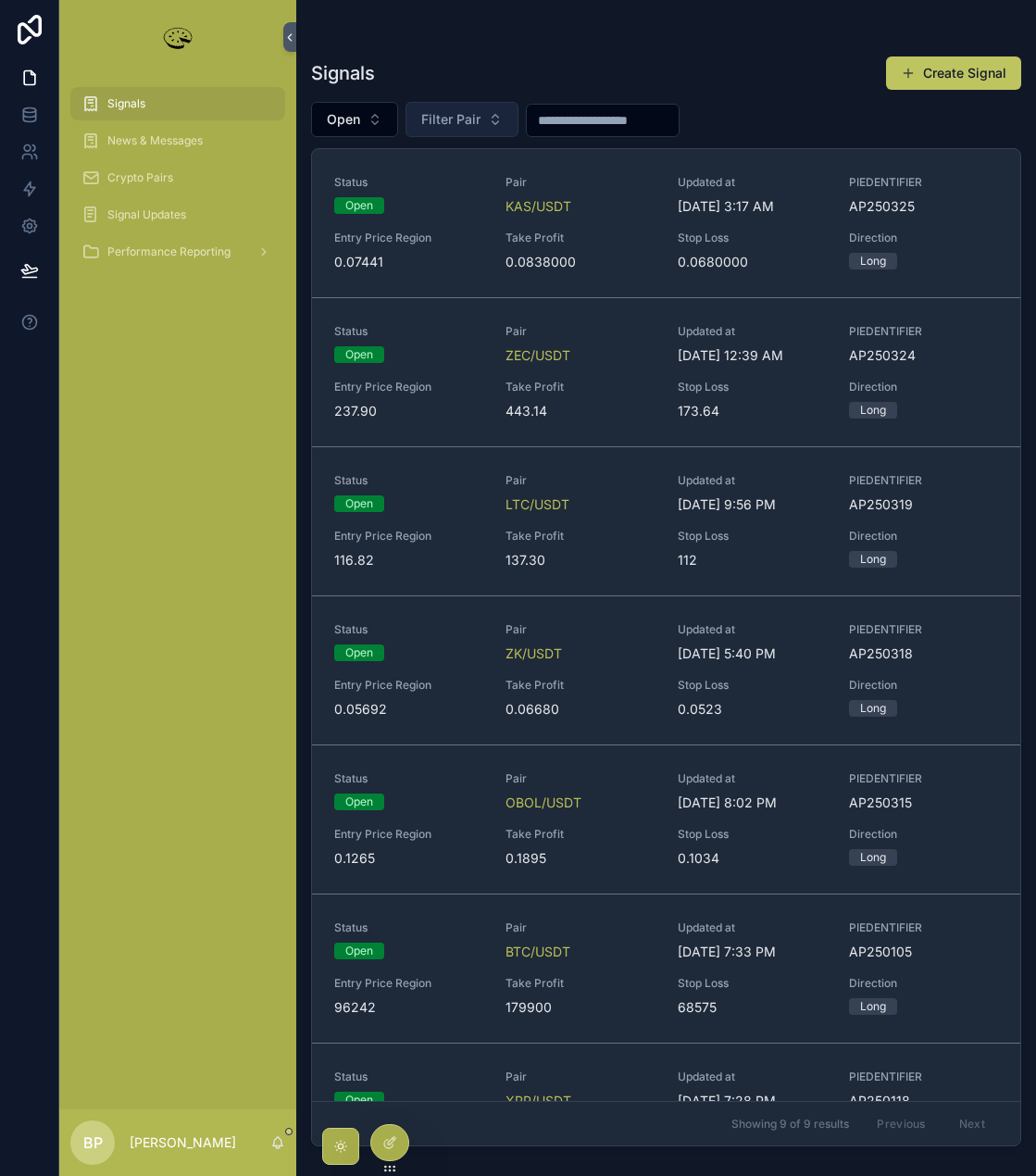
click at [436, 124] on span "Filter Pair" at bounding box center [451, 119] width 60 height 19
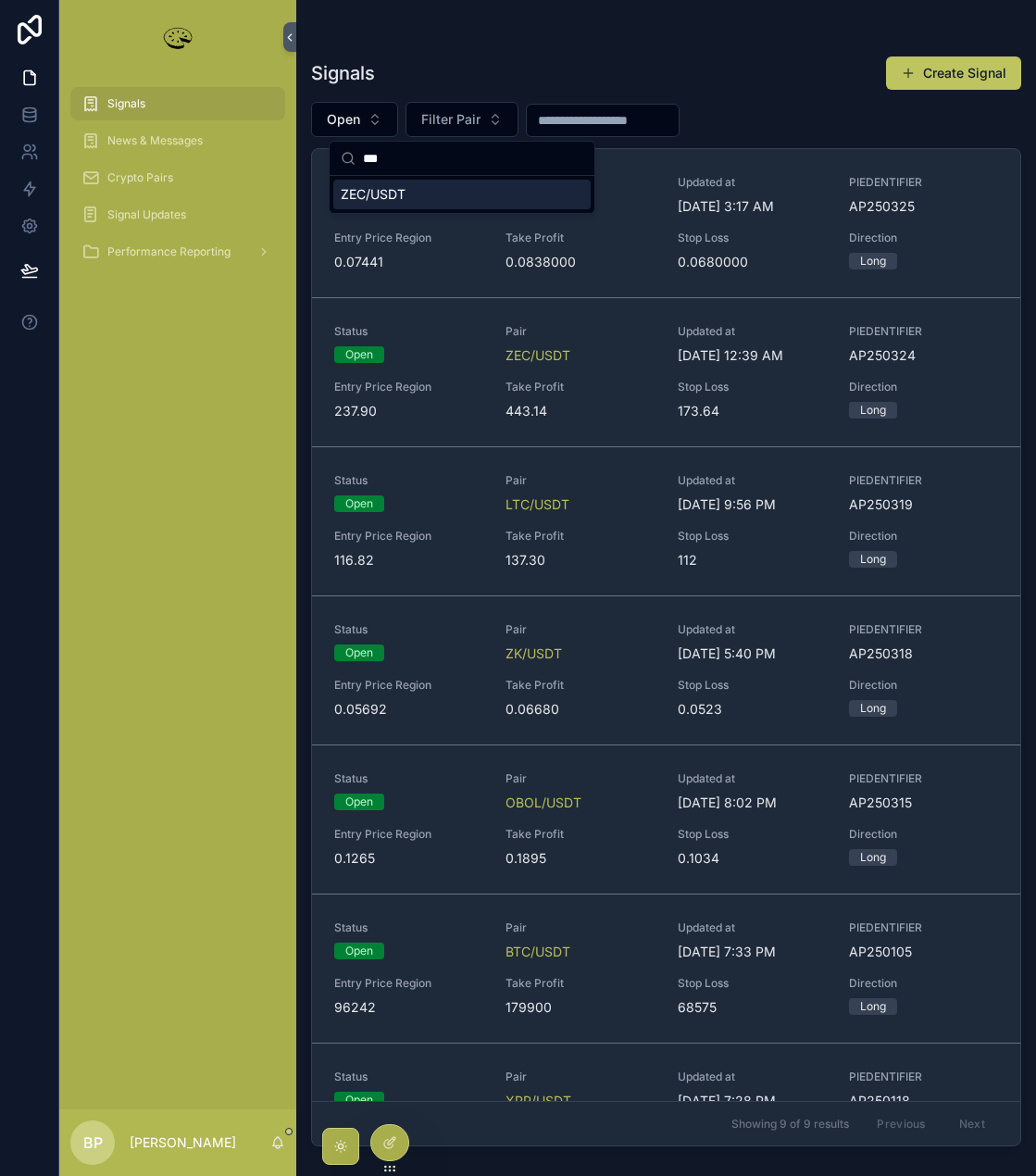
type input "***"
click at [389, 192] on span "ZEC/USDT" at bounding box center [373, 194] width 65 height 19
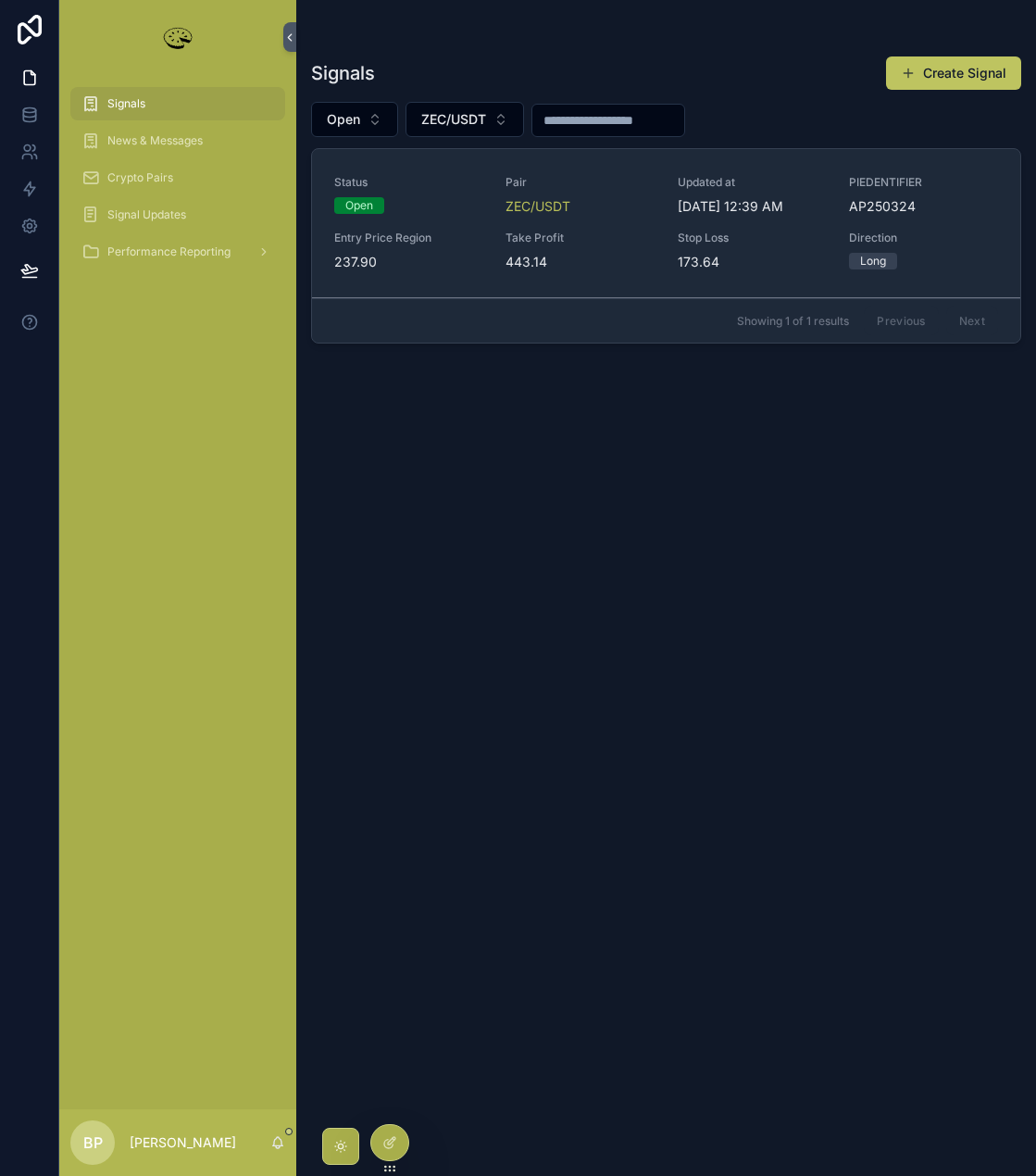
click at [623, 232] on span "Take Profit" at bounding box center [579, 238] width 149 height 15
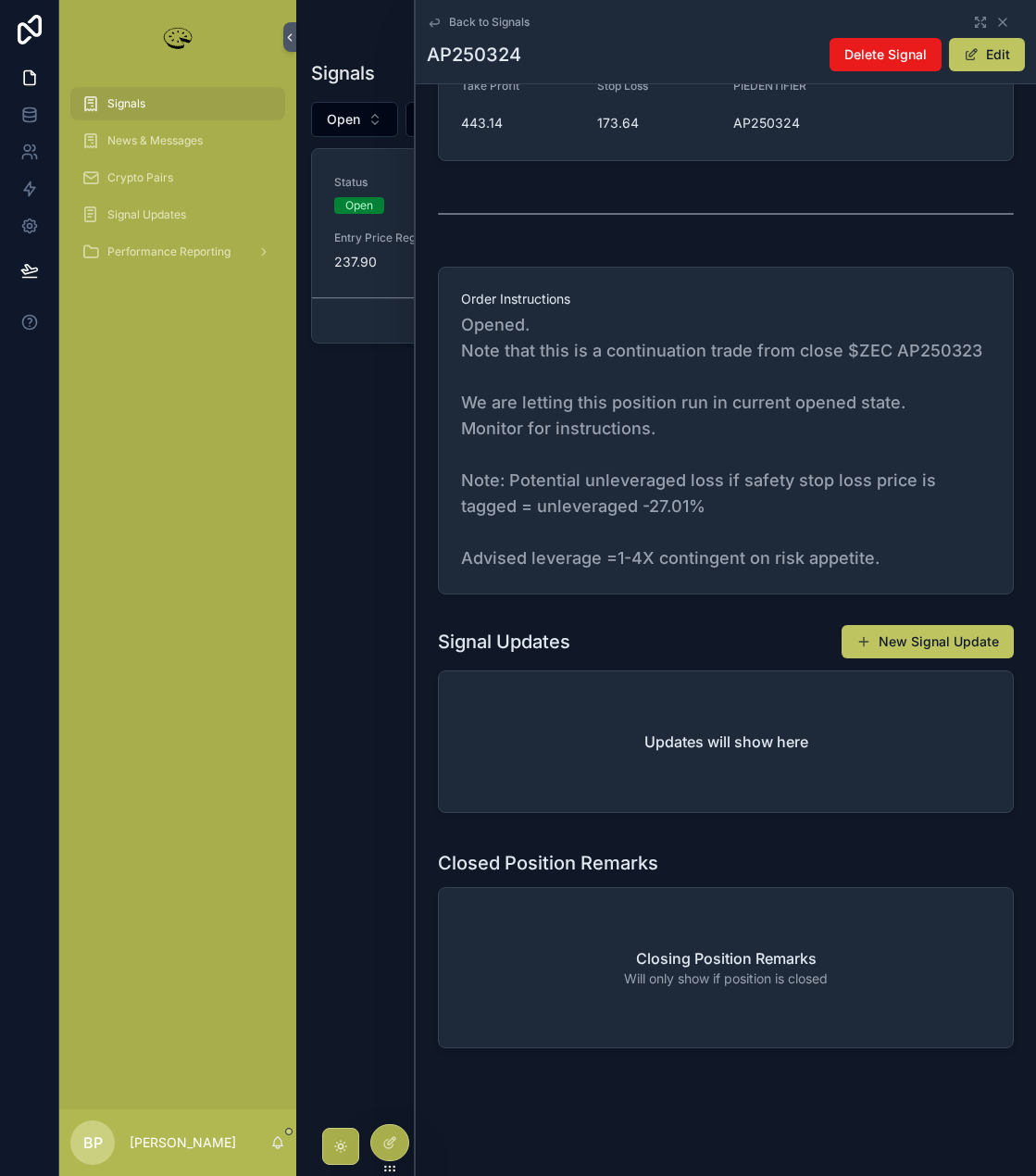
scroll to position [551, 0]
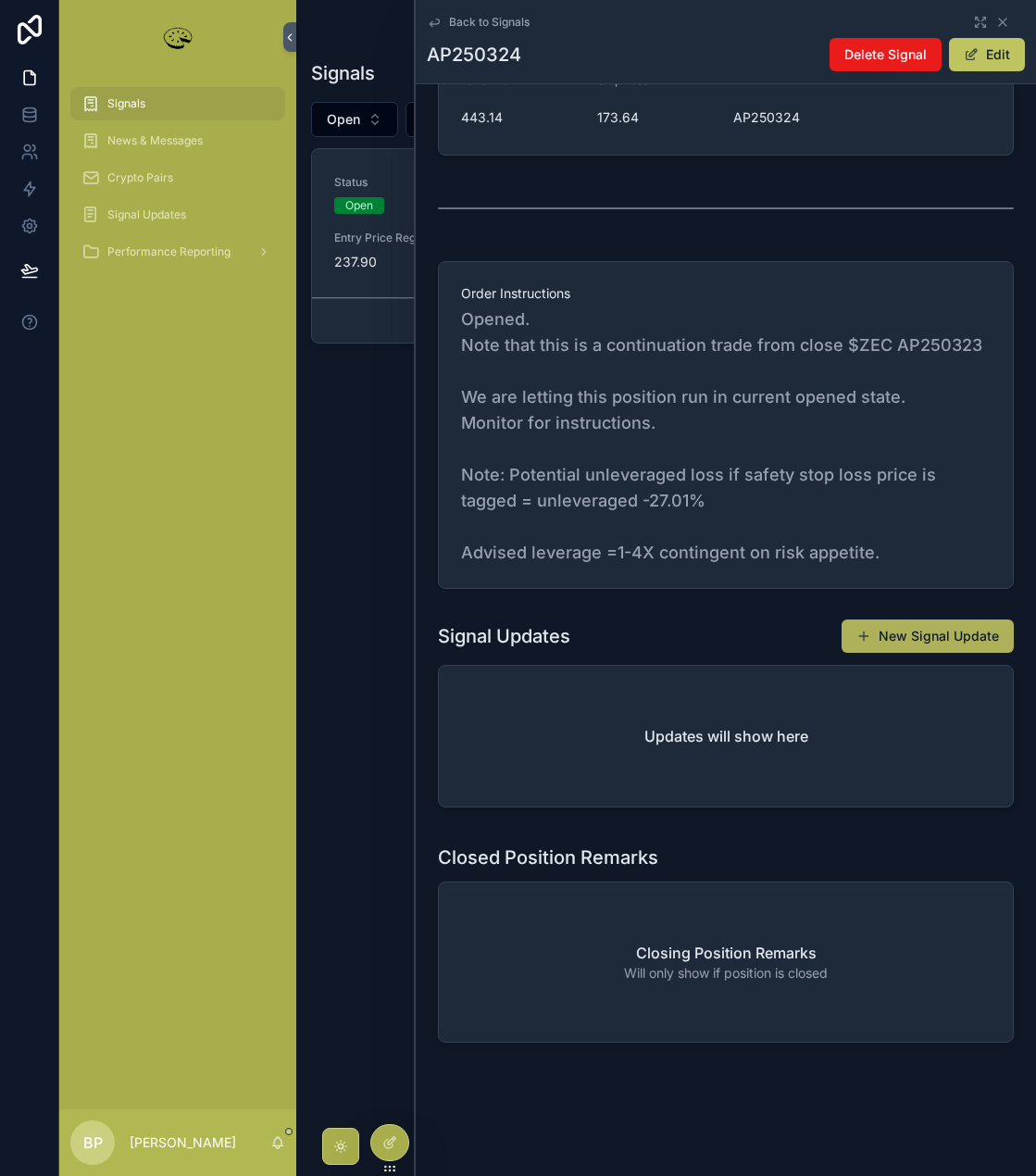
click at [931, 634] on button "New Signal Update" at bounding box center [927, 636] width 172 height 33
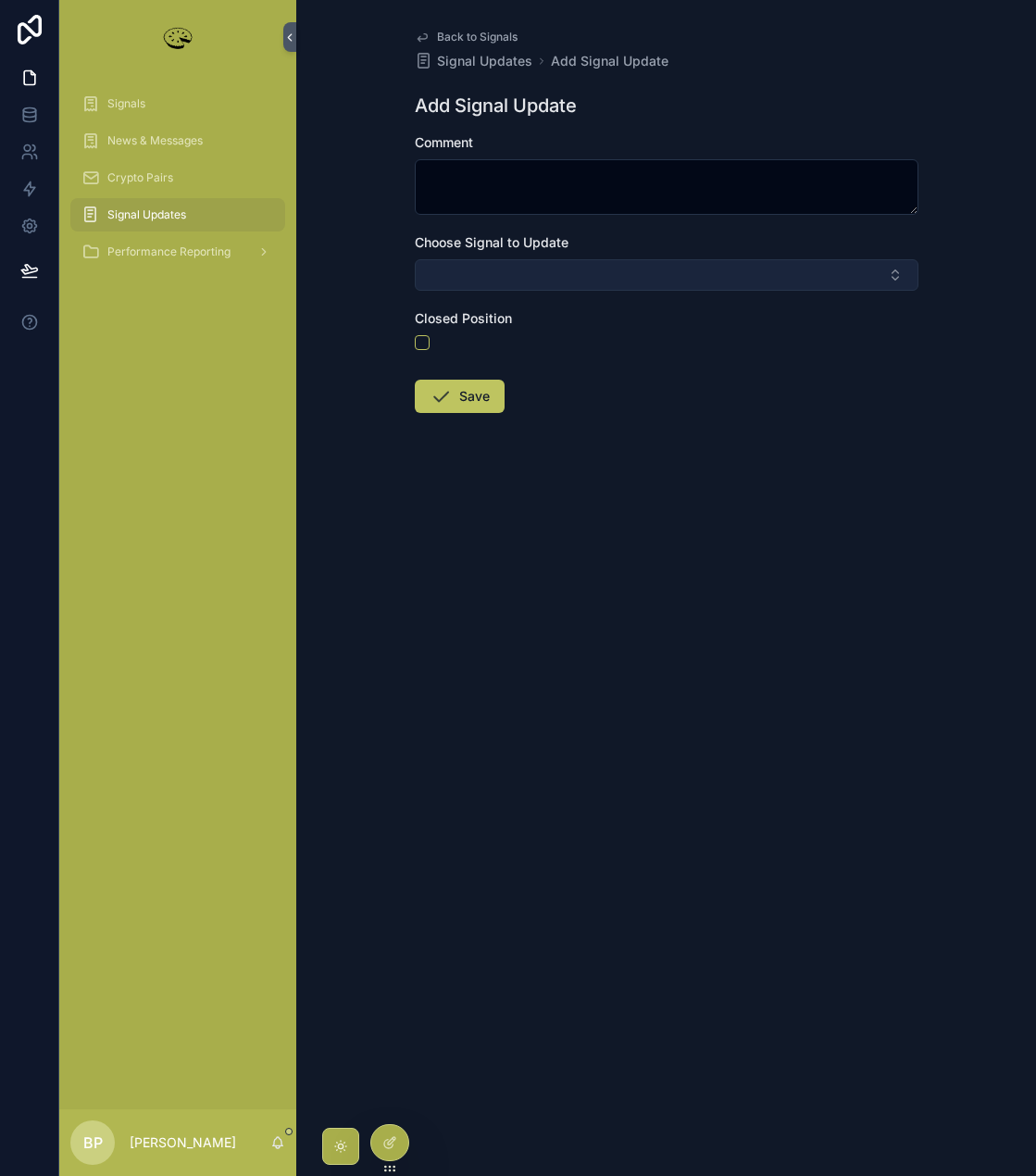
click at [477, 274] on button "Select Button" at bounding box center [666, 275] width 503 height 32
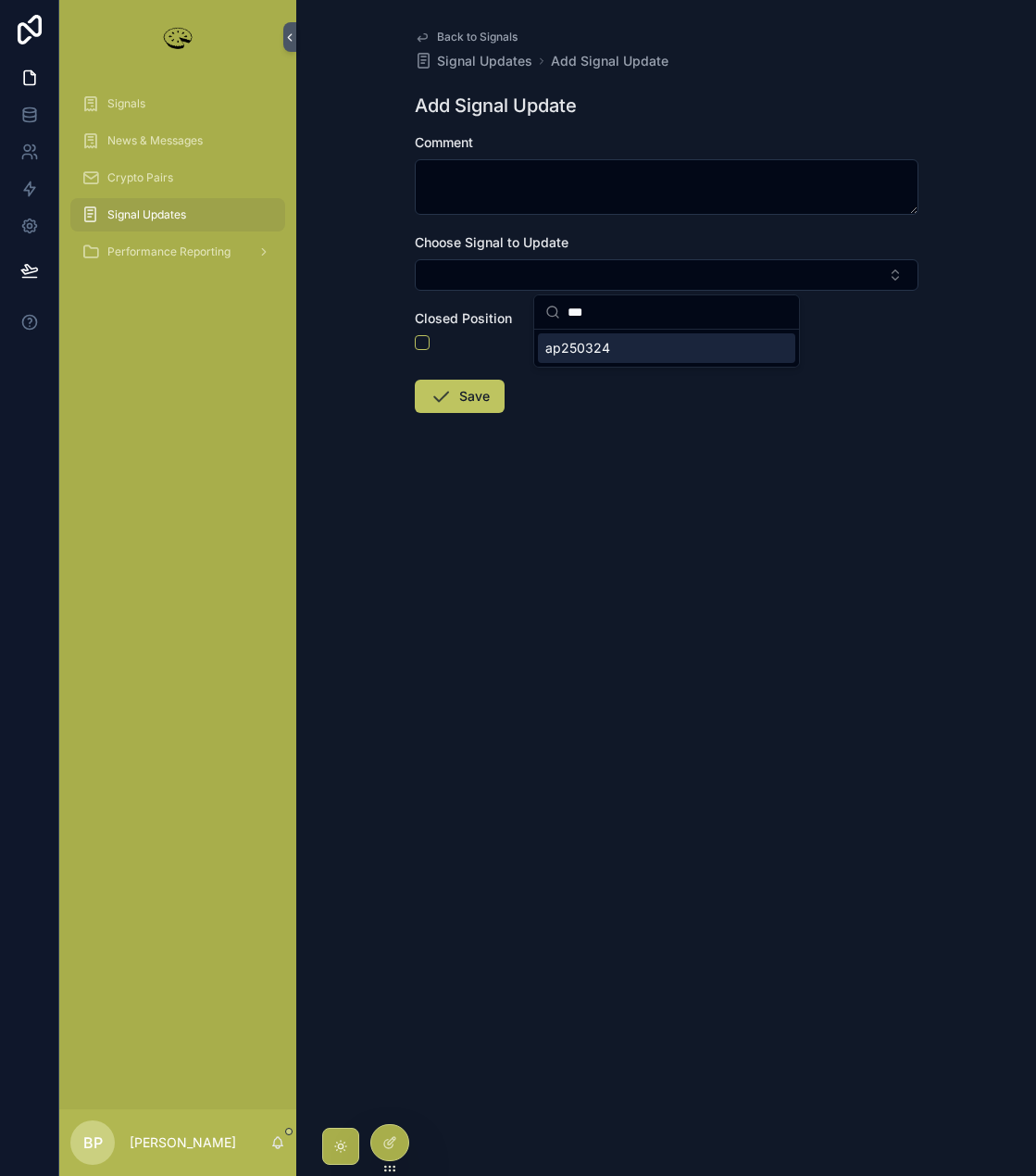
type input "***"
click at [575, 360] on div "ap250324" at bounding box center [666, 348] width 258 height 30
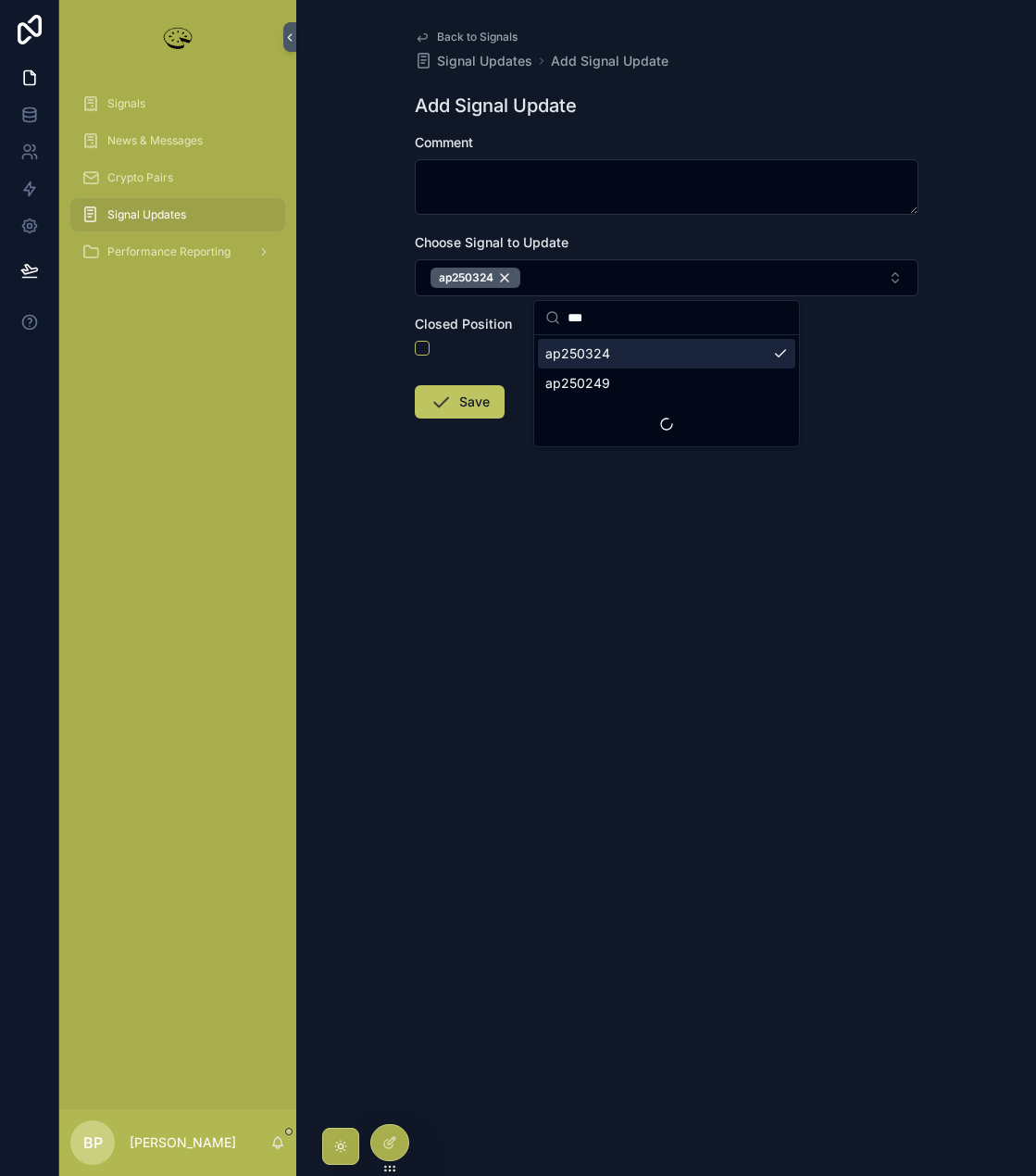
click at [595, 360] on span "ap250324" at bounding box center [578, 354] width 65 height 19
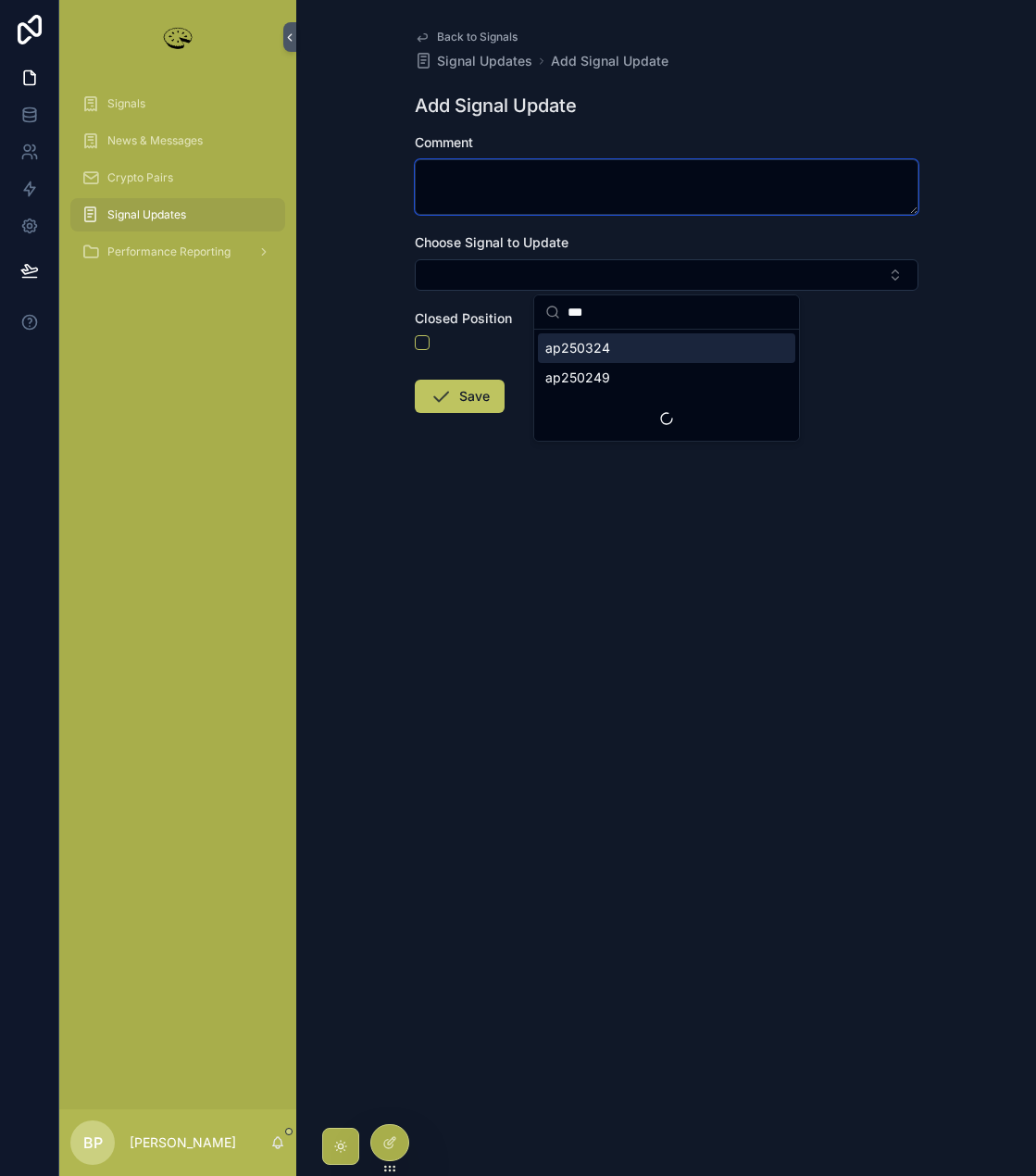
click at [457, 182] on textarea "scrollable content" at bounding box center [666, 187] width 503 height 56
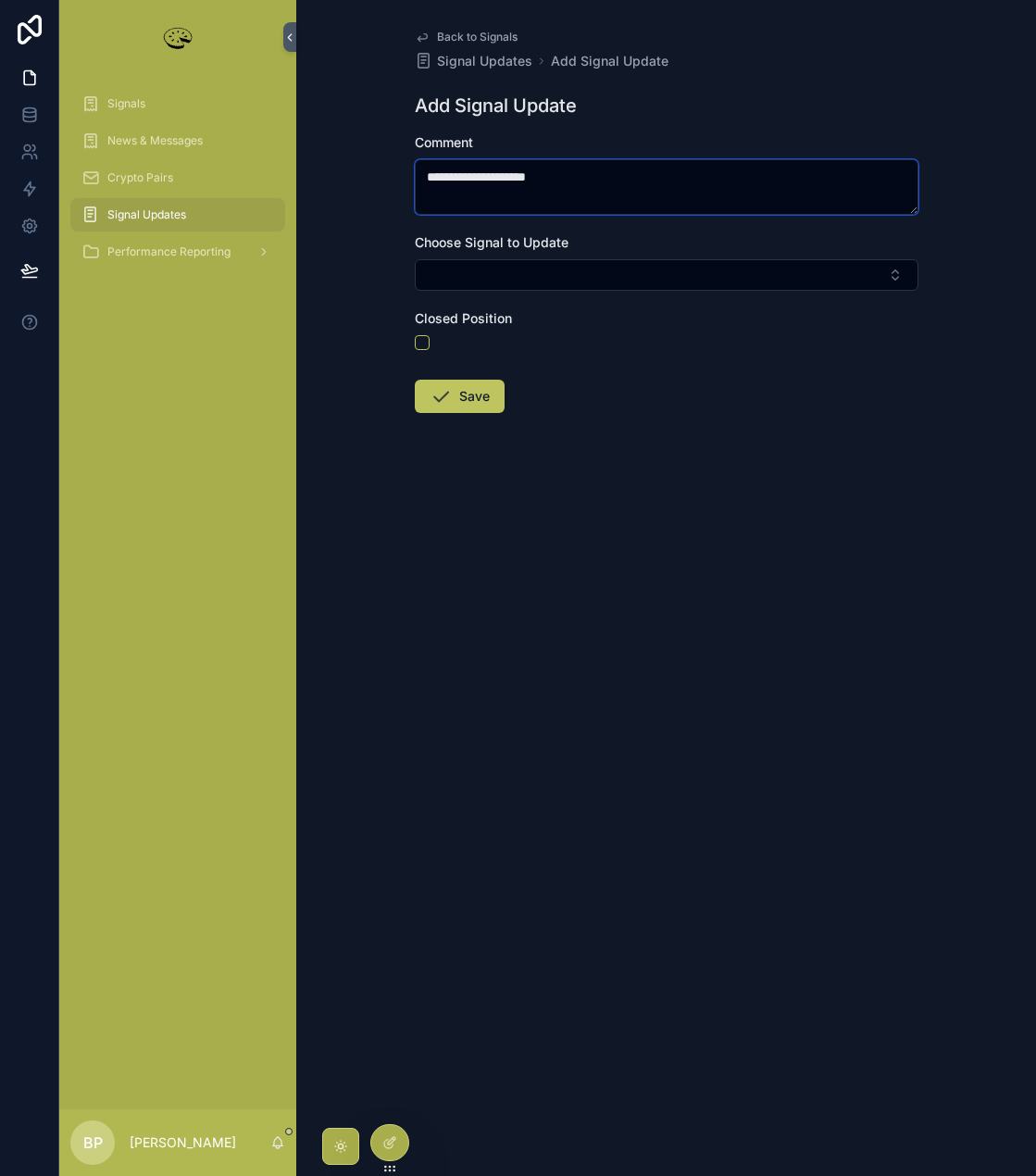
drag, startPoint x: 523, startPoint y: 178, endPoint x: 481, endPoint y: 172, distance: 42.4
click at [481, 172] on textarea "**********" at bounding box center [666, 187] width 503 height 56
type textarea "**********"
click at [462, 394] on button "Save" at bounding box center [459, 396] width 90 height 33
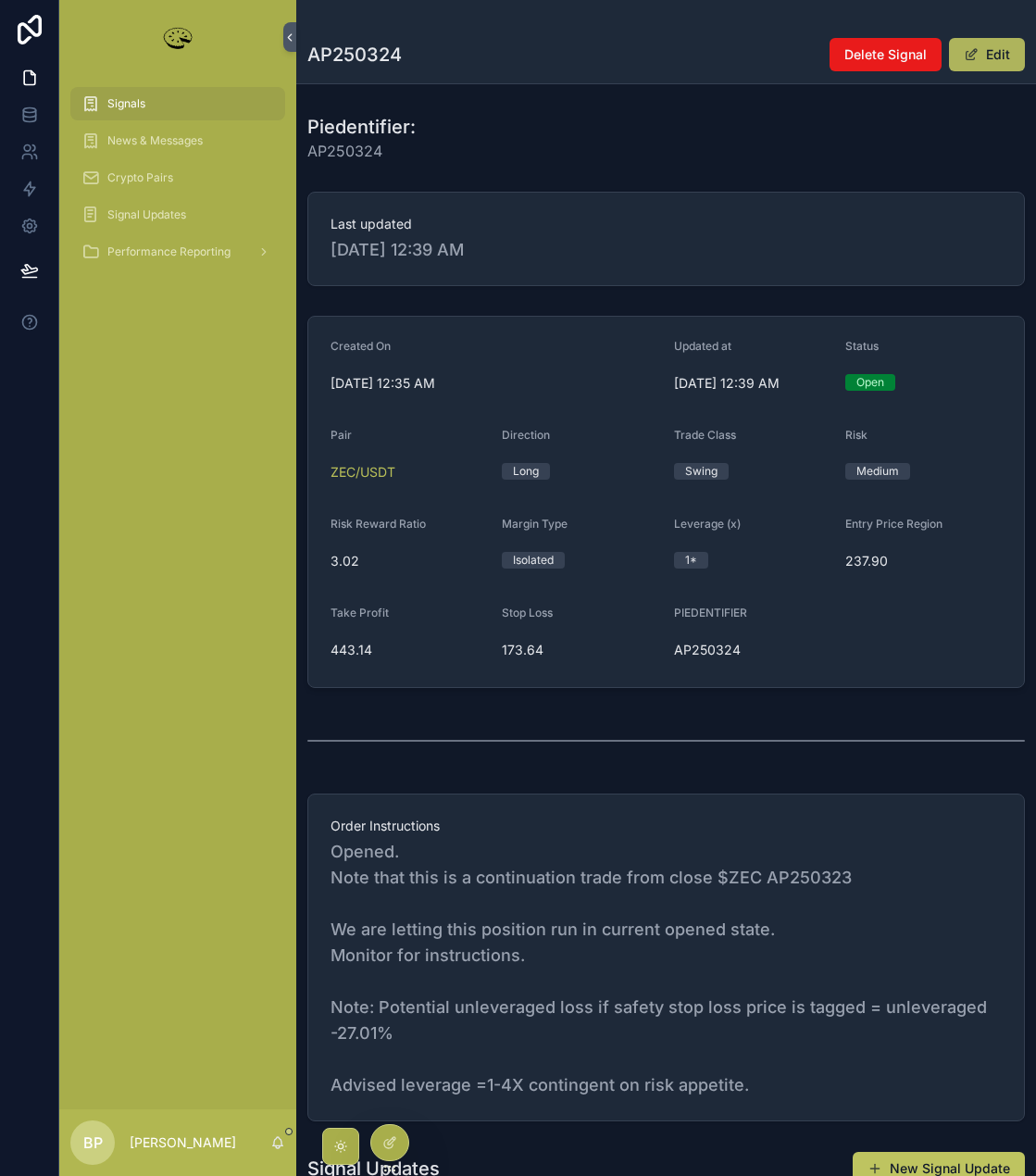
click at [978, 56] on button "Edit" at bounding box center [987, 55] width 76 height 33
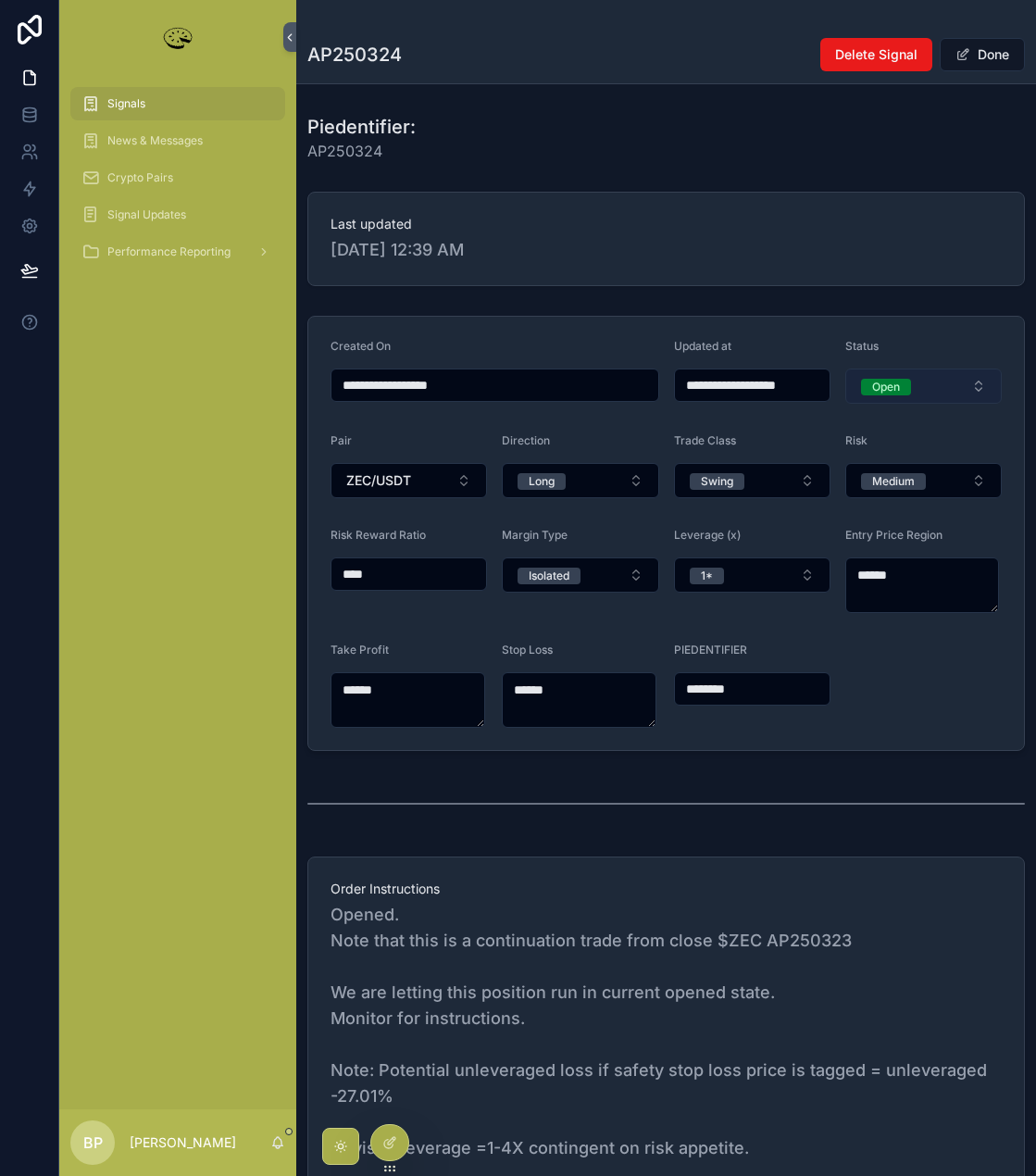
click at [887, 390] on div "Open" at bounding box center [885, 387] width 28 height 17
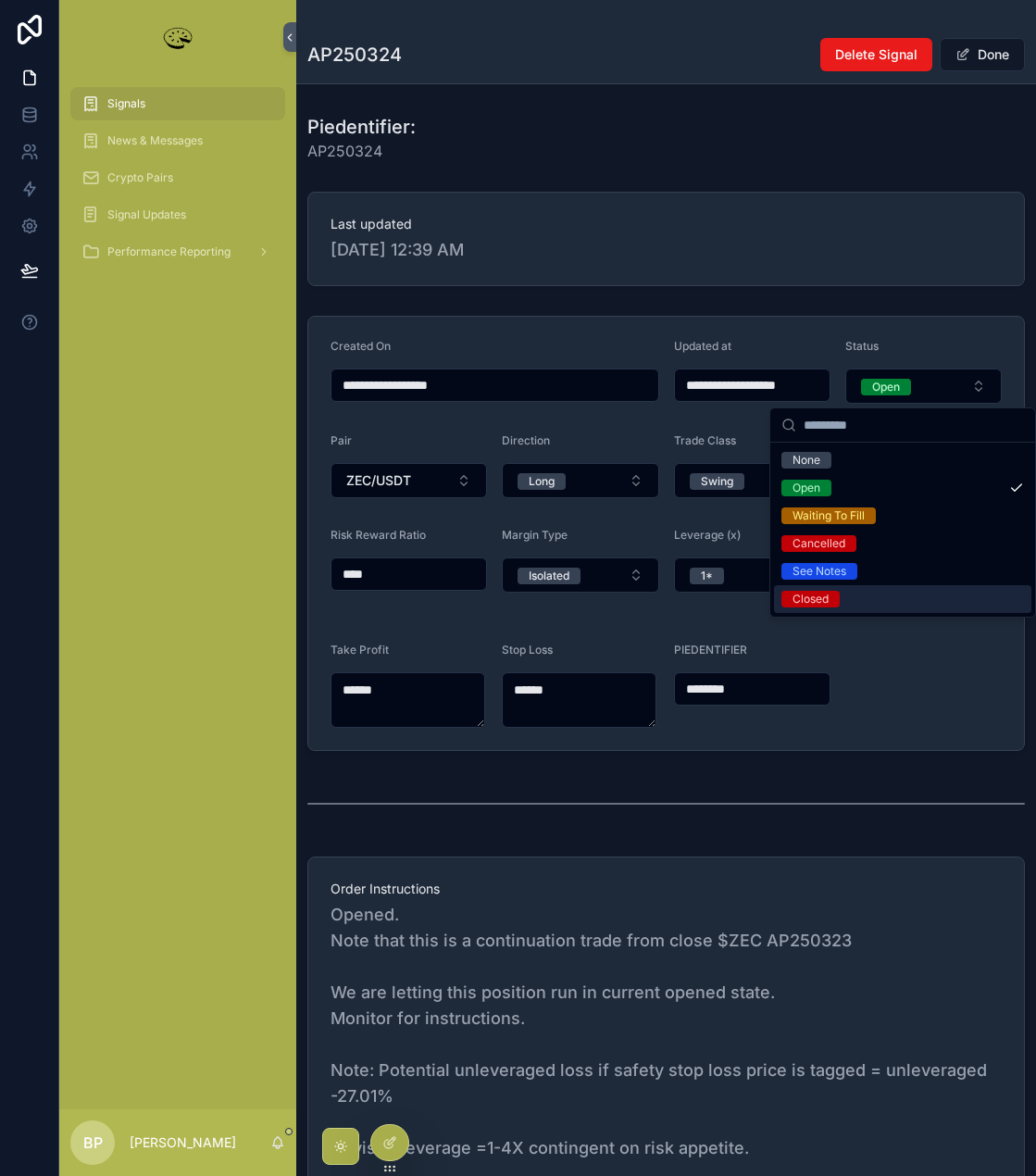
click at [809, 599] on div "Closed" at bounding box center [810, 599] width 36 height 17
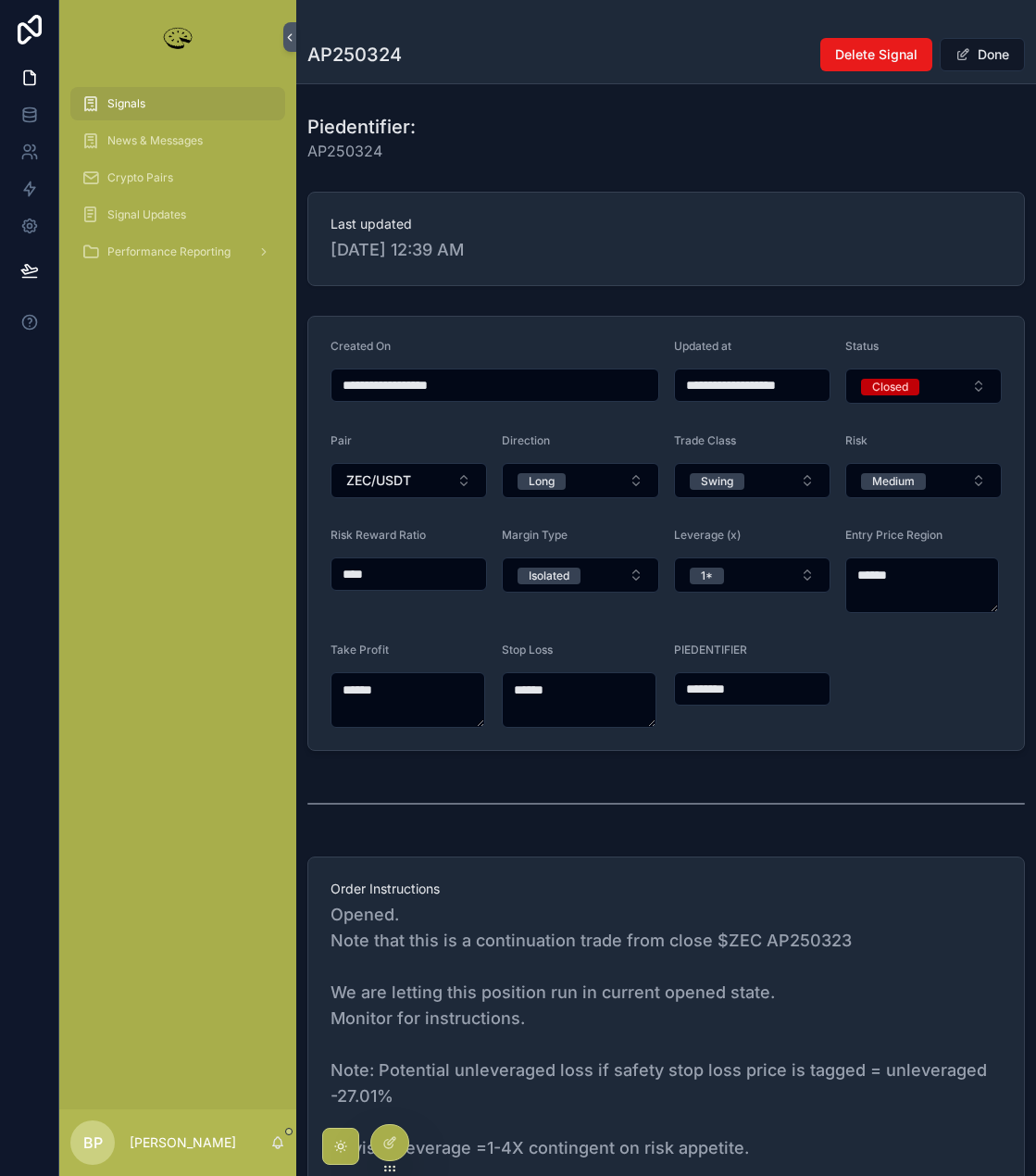
type input "**********"
click at [963, 52] on button "Done" at bounding box center [982, 55] width 86 height 33
